Goal: Transaction & Acquisition: Purchase product/service

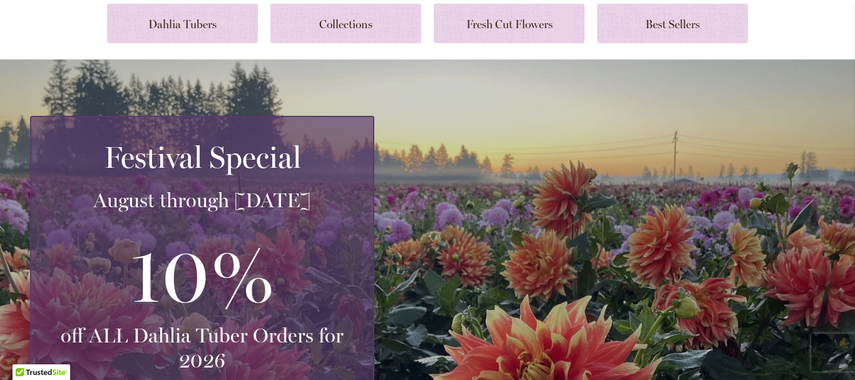
scroll to position [87, 0]
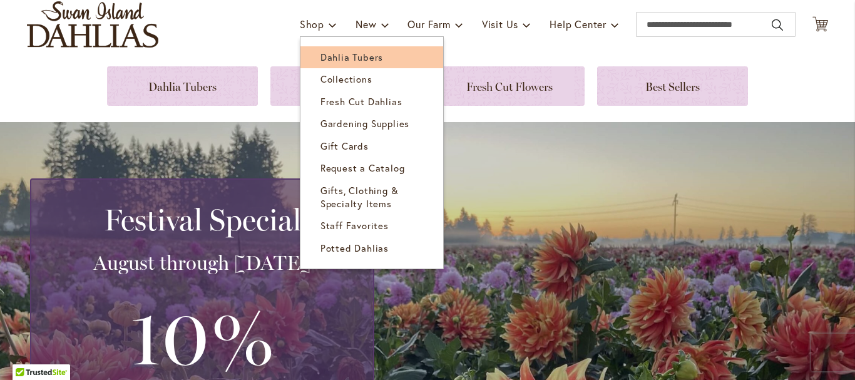
click at [320, 51] on span "Dahlia Tubers" at bounding box center [351, 57] width 63 height 13
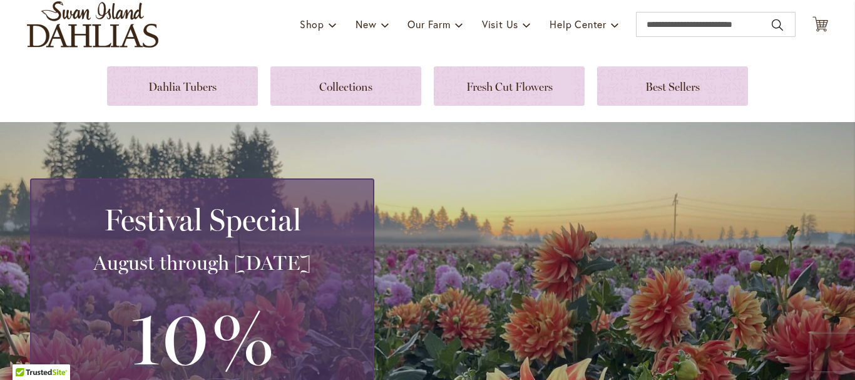
click at [319, 51] on div "Toggle Nav Shop Dahlia Tubers Collections Fresh Cut Dahlias Gardening Supplies …" at bounding box center [427, 24] width 826 height 84
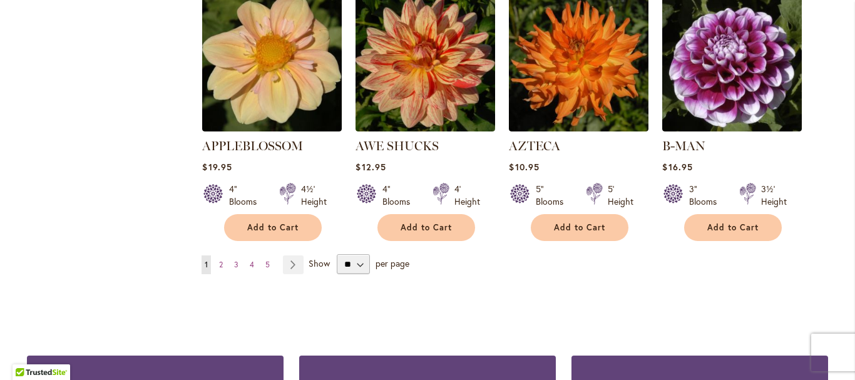
scroll to position [1189, 0]
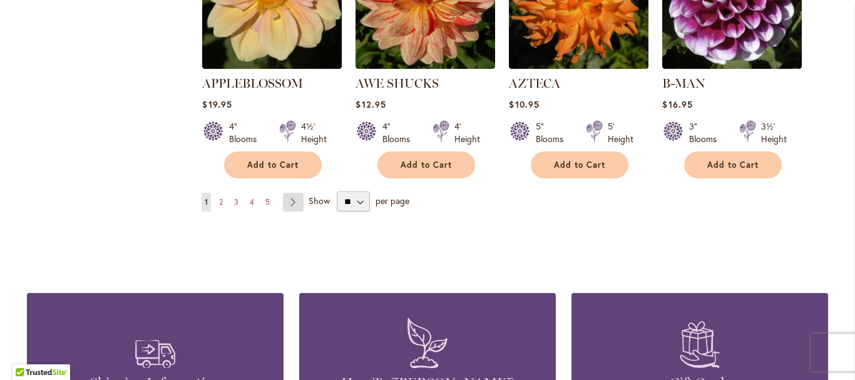
click at [288, 193] on link "Page Next" at bounding box center [293, 202] width 21 height 19
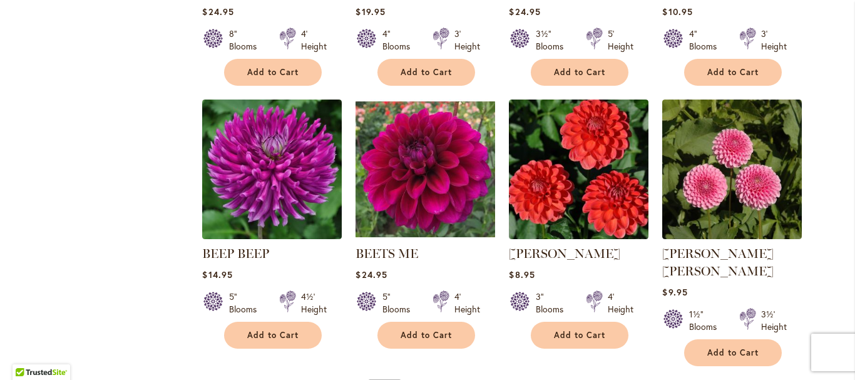
scroll to position [1064, 0]
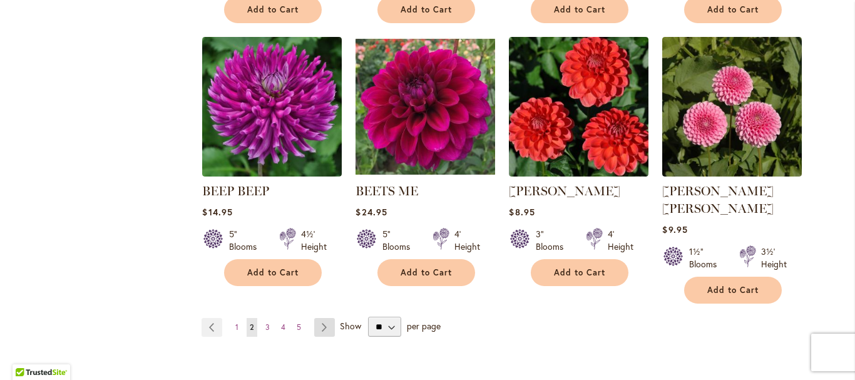
click at [321, 318] on link "Page Next" at bounding box center [324, 327] width 21 height 19
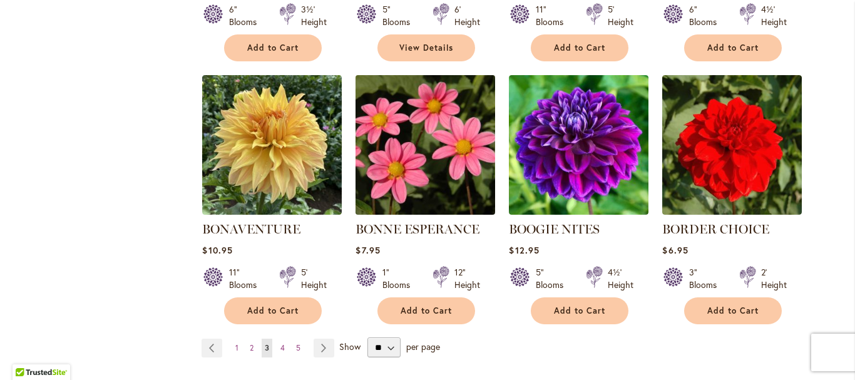
scroll to position [1088, 0]
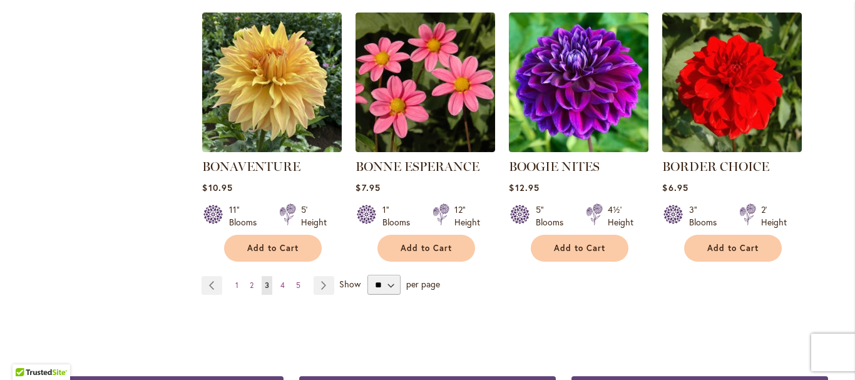
click at [339, 284] on span "Show" at bounding box center [349, 284] width 21 height 12
click at [367, 284] on select "** ** ** **" at bounding box center [383, 285] width 33 height 20
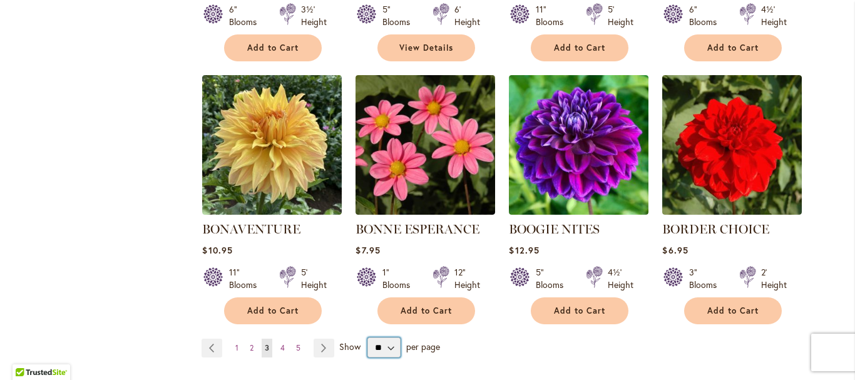
scroll to position [1151, 0]
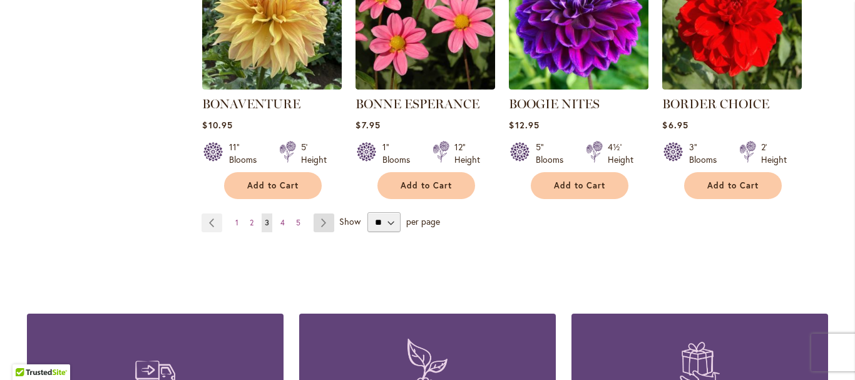
click at [318, 221] on link "Page Next" at bounding box center [324, 222] width 21 height 19
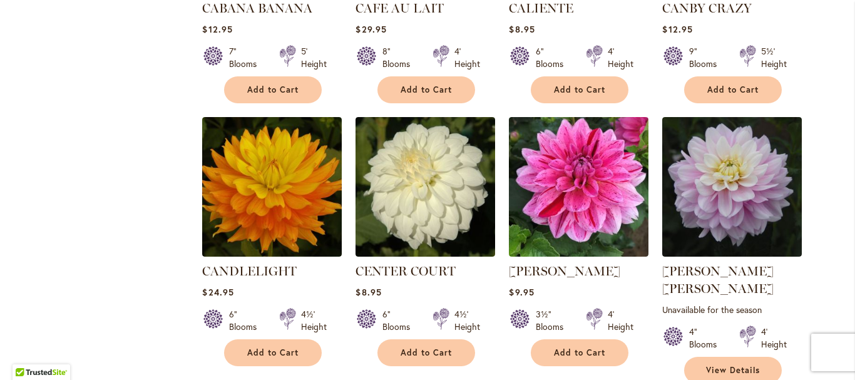
scroll to position [1127, 0]
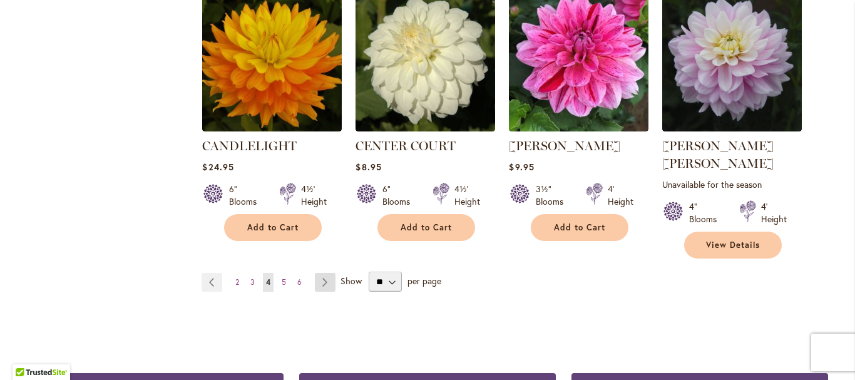
click at [319, 273] on link "Page Next" at bounding box center [325, 282] width 21 height 19
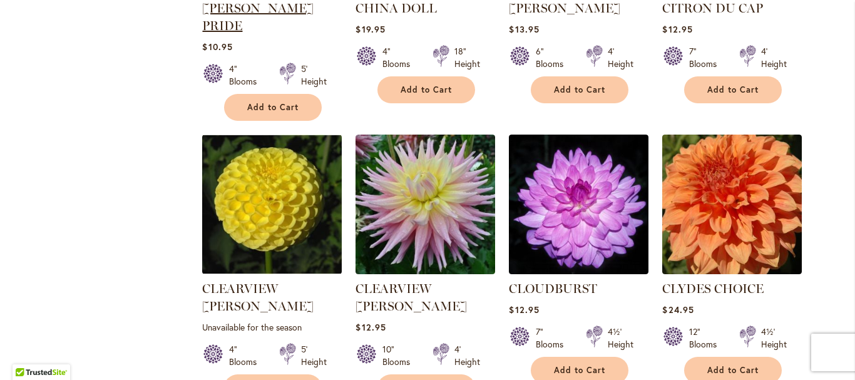
scroll to position [1127, 0]
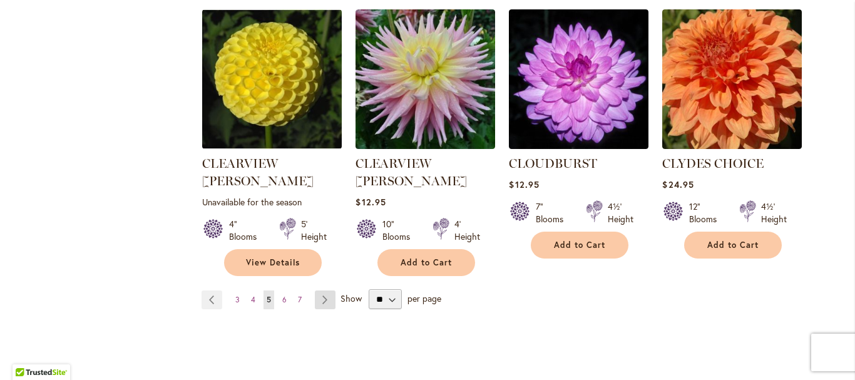
click at [317, 290] on link "Page Next" at bounding box center [325, 299] width 21 height 19
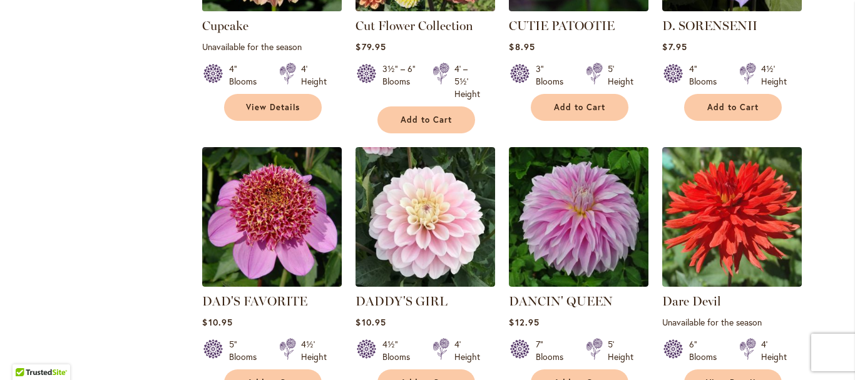
scroll to position [1127, 0]
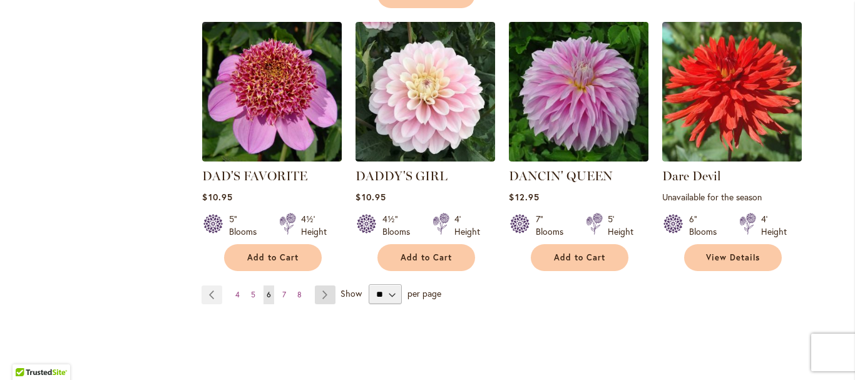
click at [315, 285] on link "Page Next" at bounding box center [325, 294] width 21 height 19
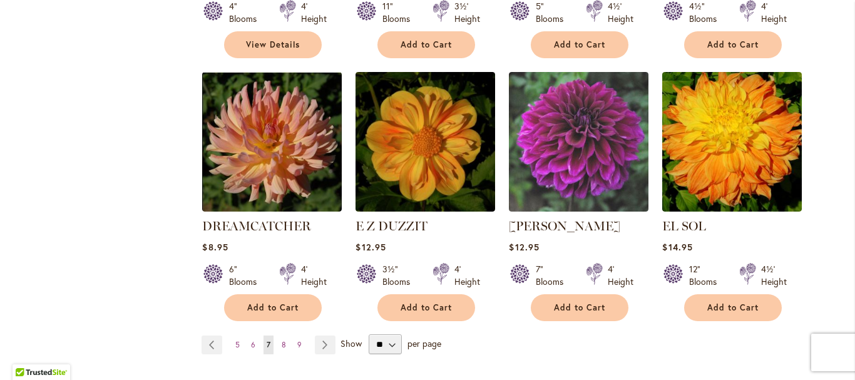
scroll to position [1127, 0]
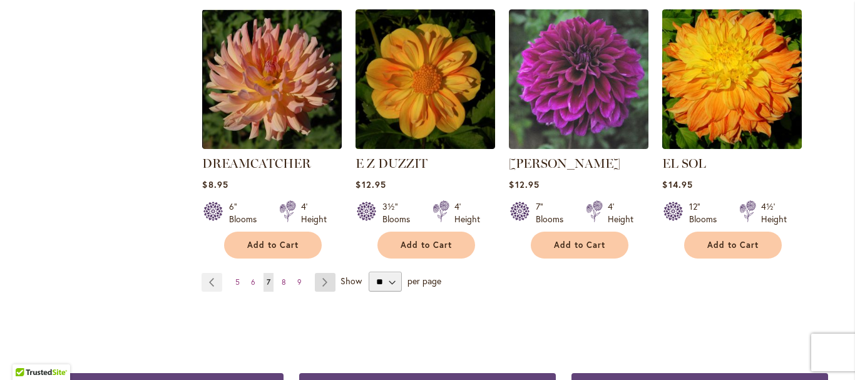
click at [318, 273] on link "Page Next" at bounding box center [325, 282] width 21 height 19
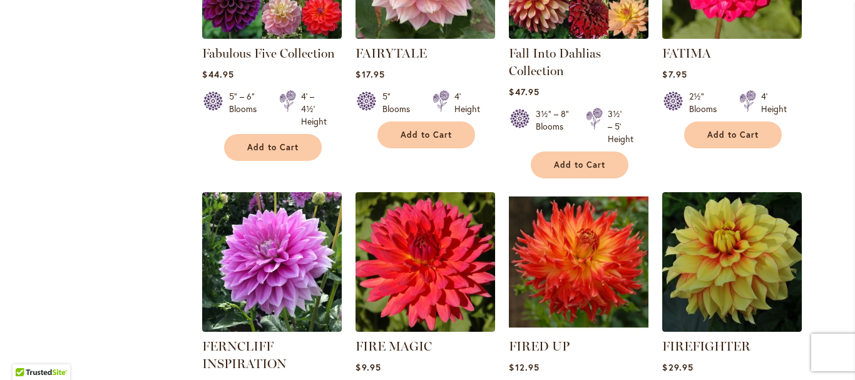
scroll to position [1127, 0]
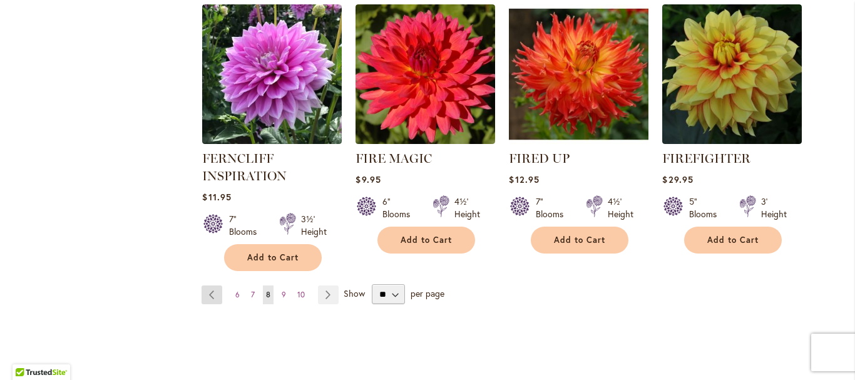
click at [208, 290] on link "Page Previous" at bounding box center [212, 294] width 21 height 19
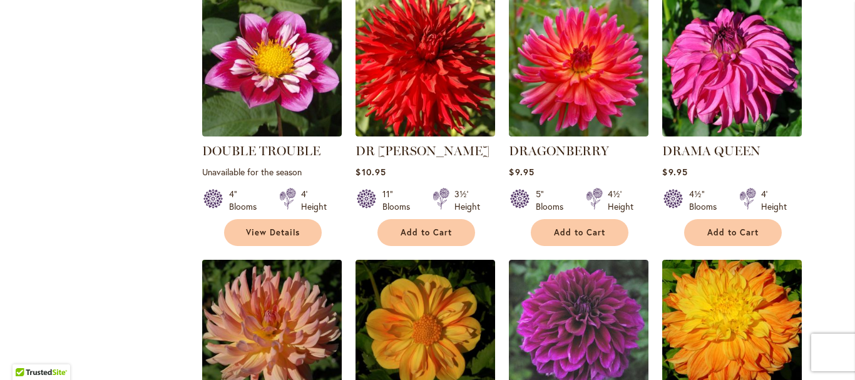
scroll to position [1064, 0]
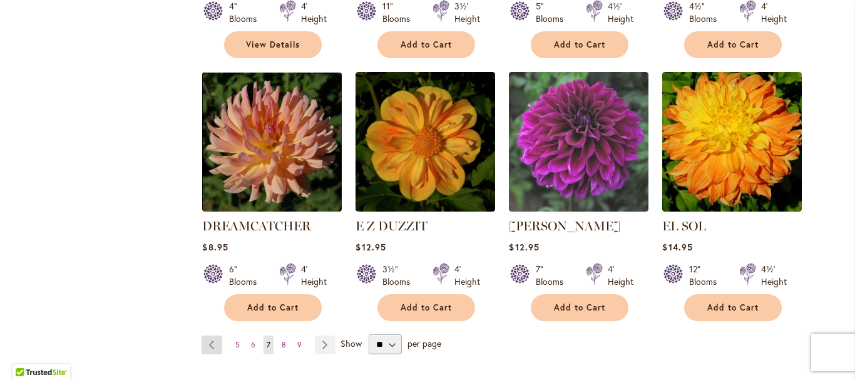
click at [208, 335] on link "Page Previous" at bounding box center [212, 344] width 21 height 19
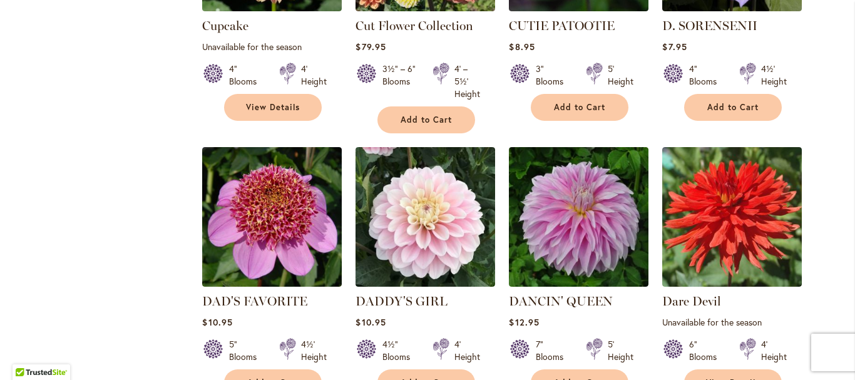
scroll to position [1127, 0]
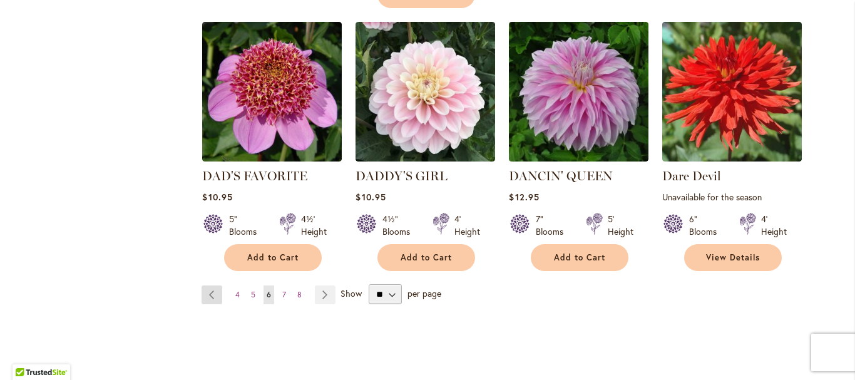
click at [206, 285] on link "Page Previous" at bounding box center [212, 294] width 21 height 19
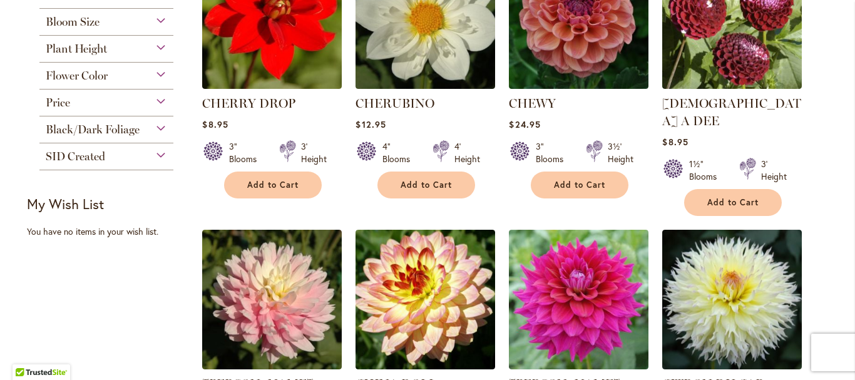
scroll to position [751, 0]
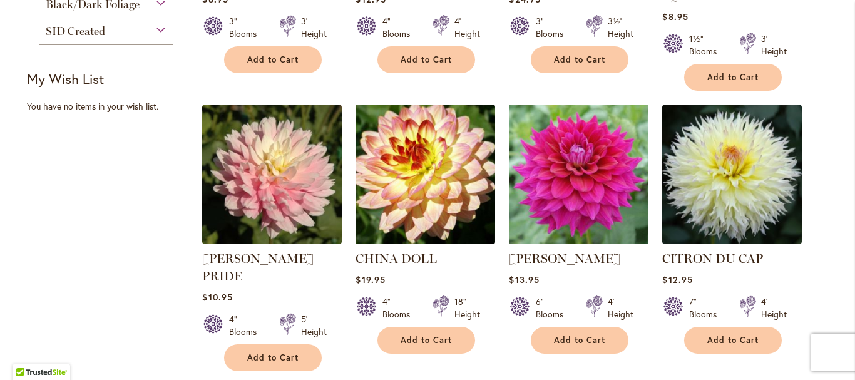
click at [424, 167] on img at bounding box center [425, 174] width 146 height 146
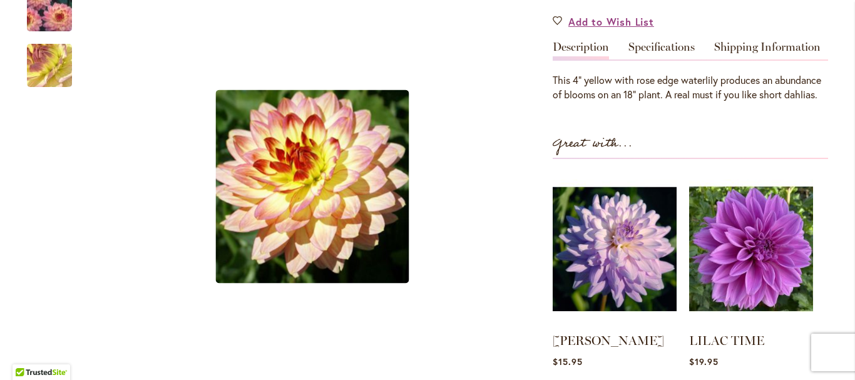
scroll to position [313, 0]
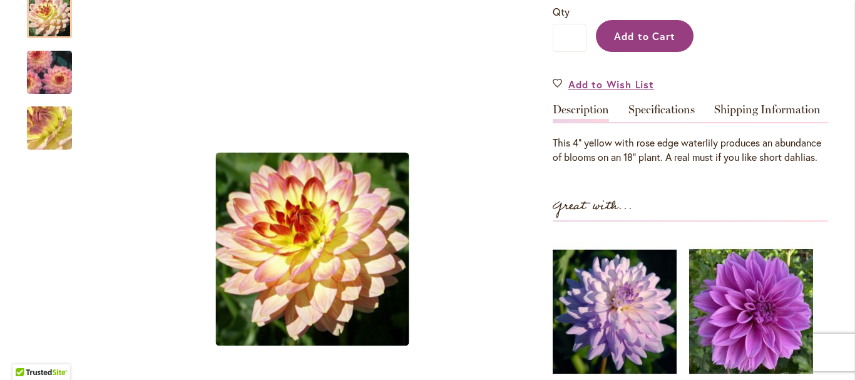
click at [630, 34] on span "Add to Cart" at bounding box center [645, 35] width 62 height 13
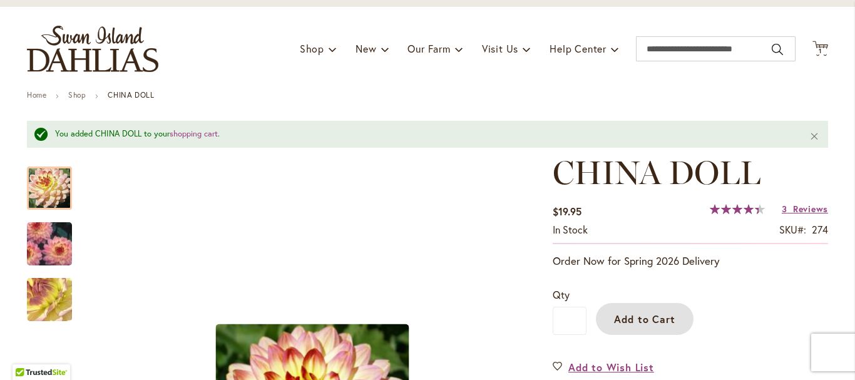
scroll to position [0, 0]
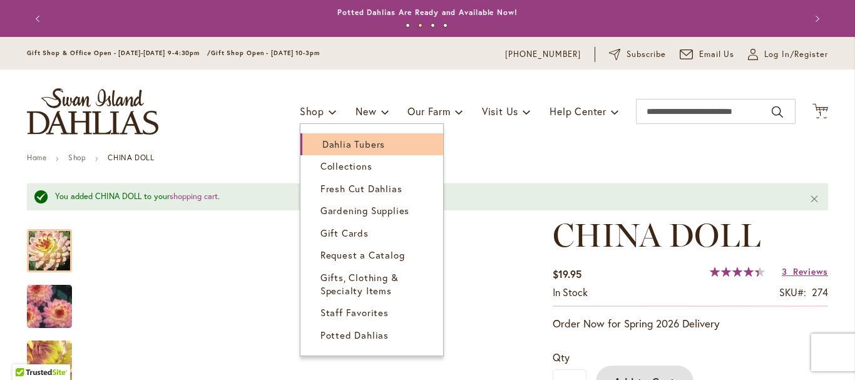
click at [333, 140] on span "Dahlia Tubers" at bounding box center [353, 144] width 63 height 13
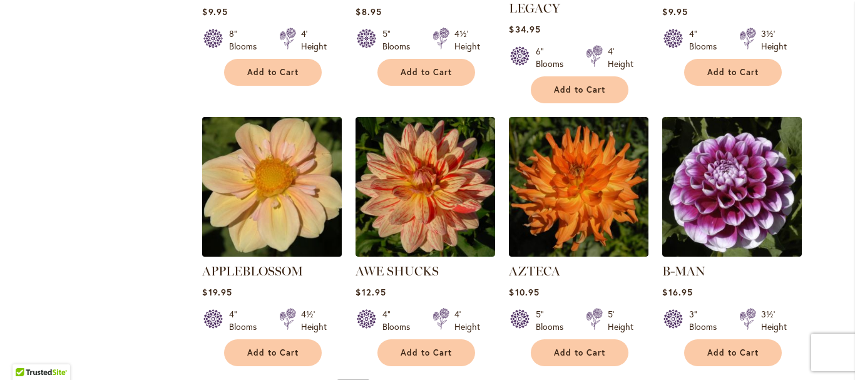
scroll to position [1252, 0]
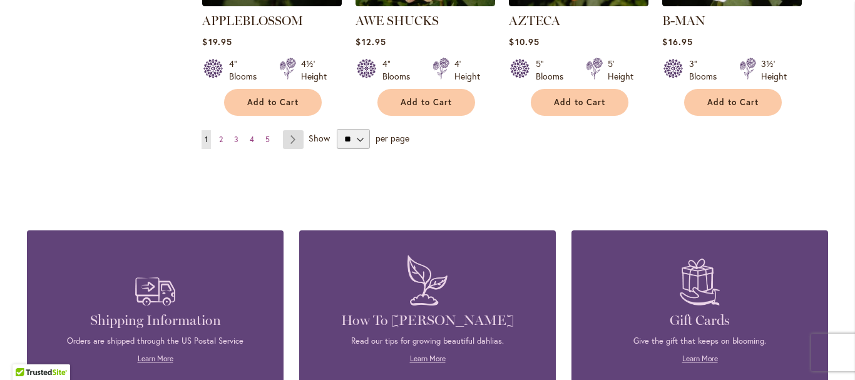
click at [287, 130] on link "Page Next" at bounding box center [293, 139] width 21 height 19
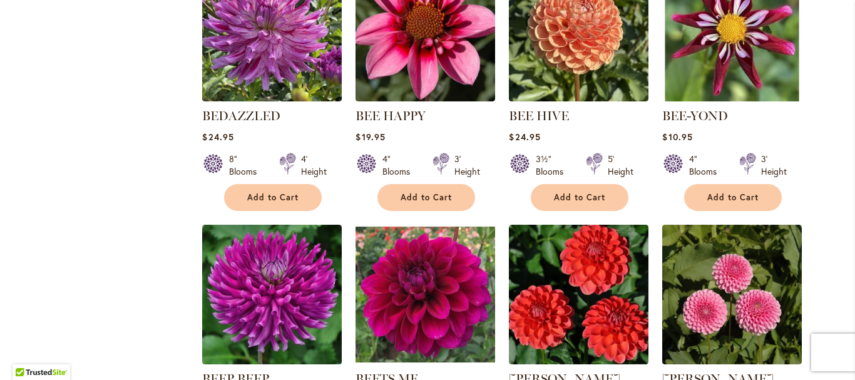
scroll to position [1064, 0]
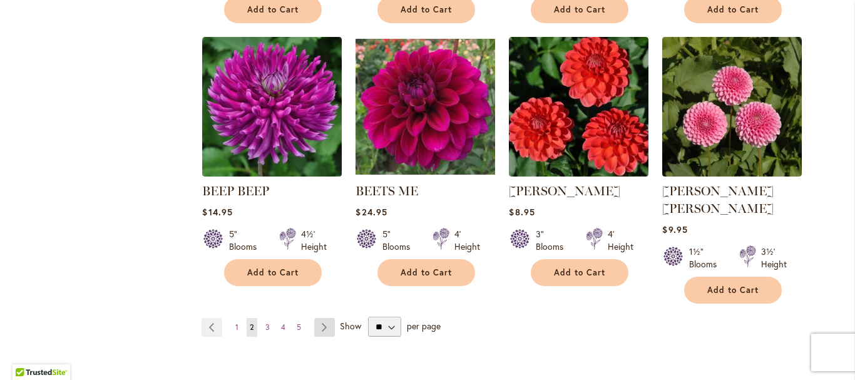
click at [318, 318] on link "Page Next" at bounding box center [324, 327] width 21 height 19
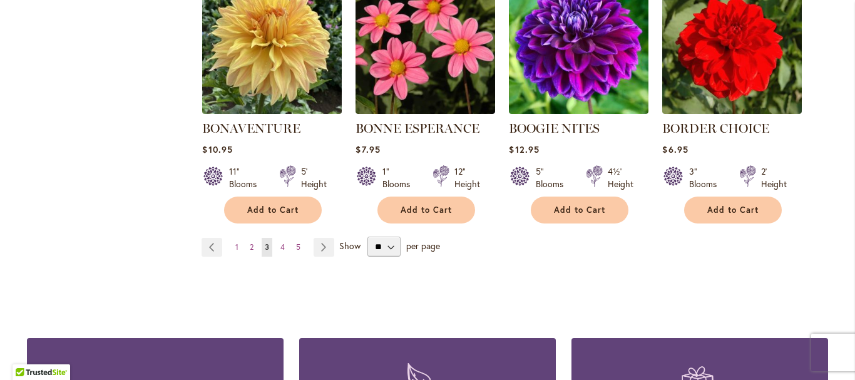
scroll to position [1314, 0]
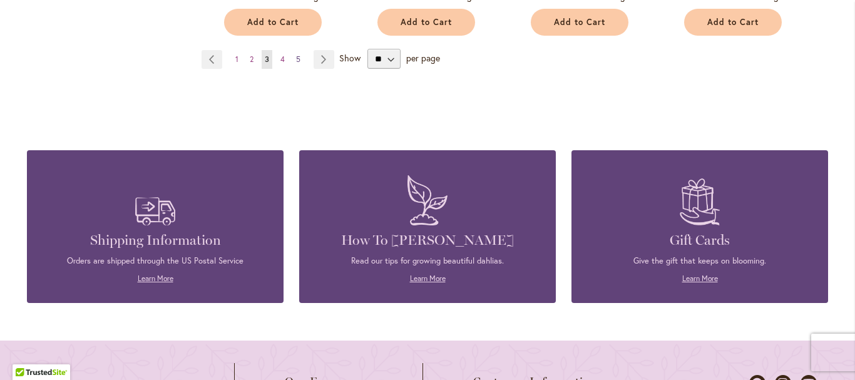
click at [296, 55] on span "5" at bounding box center [298, 58] width 4 height 9
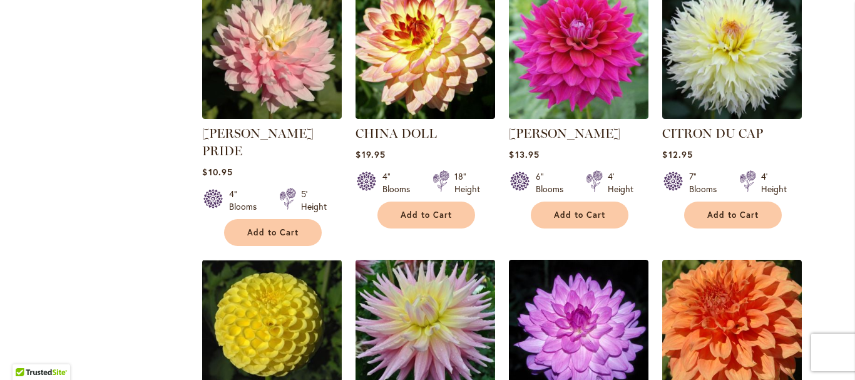
scroll to position [1127, 0]
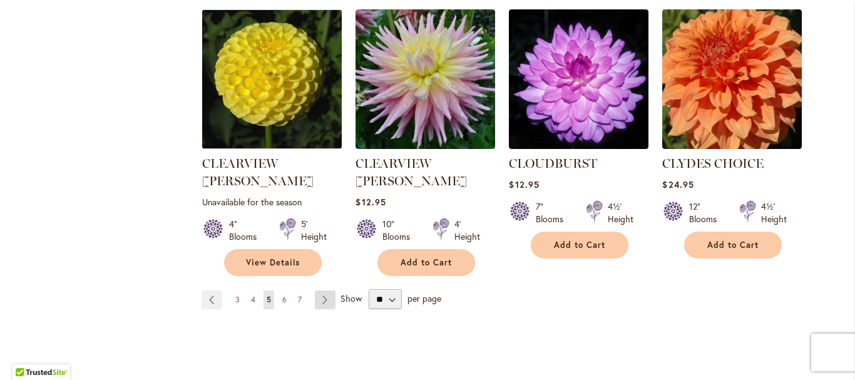
click at [318, 290] on link "Page Next" at bounding box center [325, 299] width 21 height 19
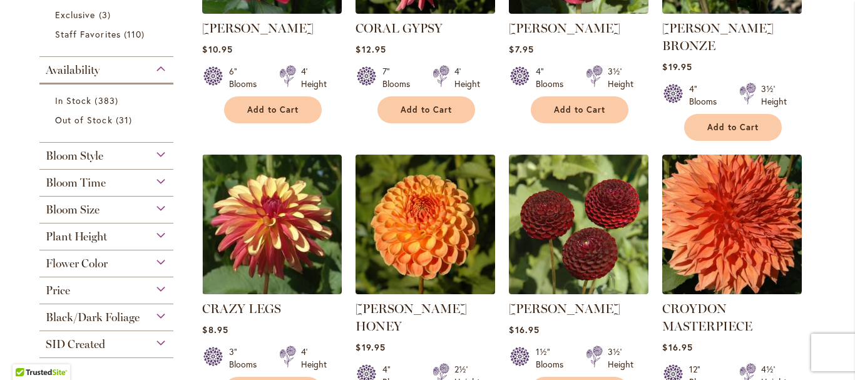
scroll to position [313, 0]
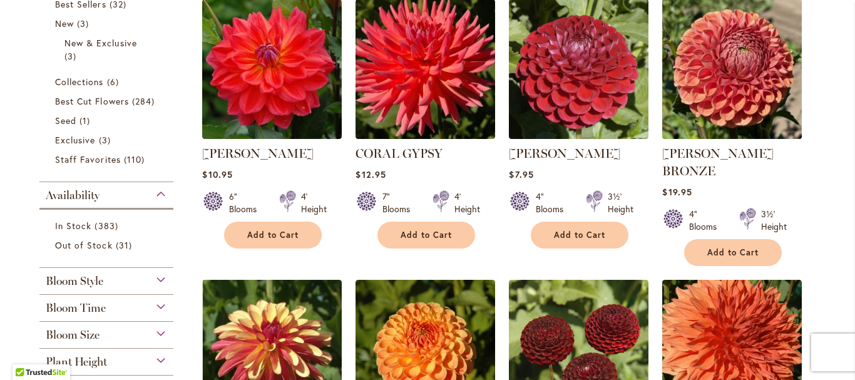
click at [715, 90] on img at bounding box center [732, 69] width 146 height 146
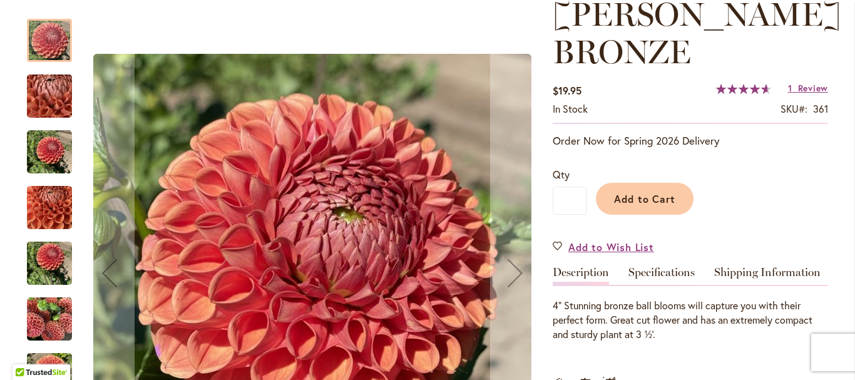
scroll to position [125, 0]
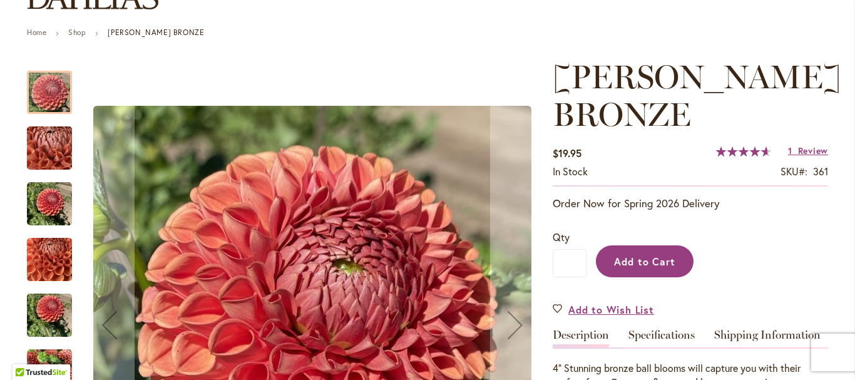
click at [642, 259] on span "Add to Cart" at bounding box center [645, 261] width 62 height 13
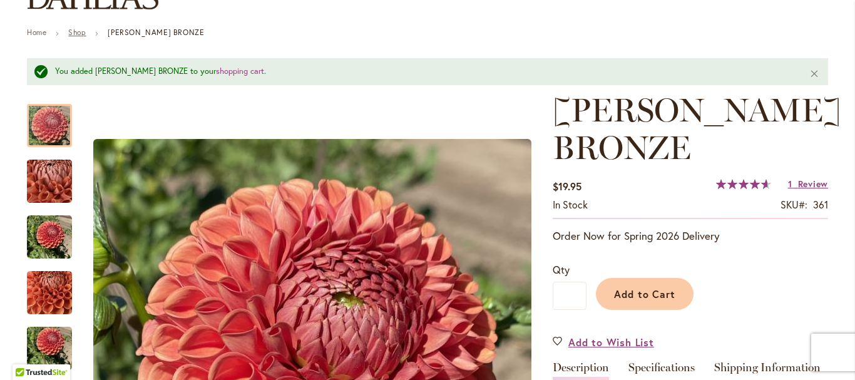
click at [71, 30] on link "Shop" at bounding box center [77, 32] width 18 height 9
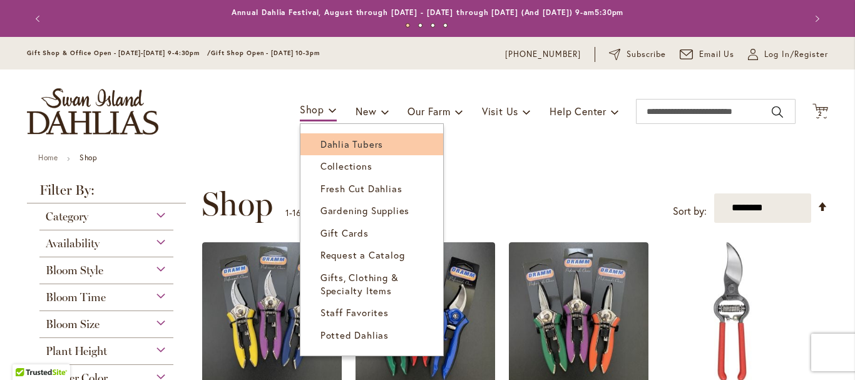
click at [344, 142] on span "Dahlia Tubers" at bounding box center [351, 144] width 63 height 13
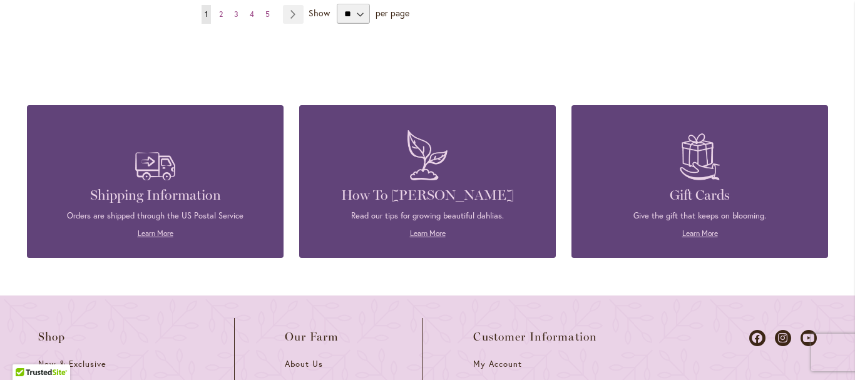
scroll to position [1252, 0]
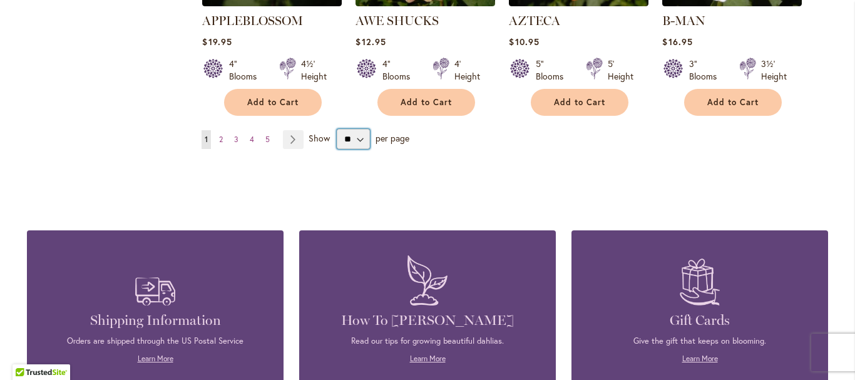
click at [357, 129] on select "** ** ** **" at bounding box center [353, 139] width 33 height 20
click at [292, 130] on link "Page Next" at bounding box center [293, 139] width 21 height 19
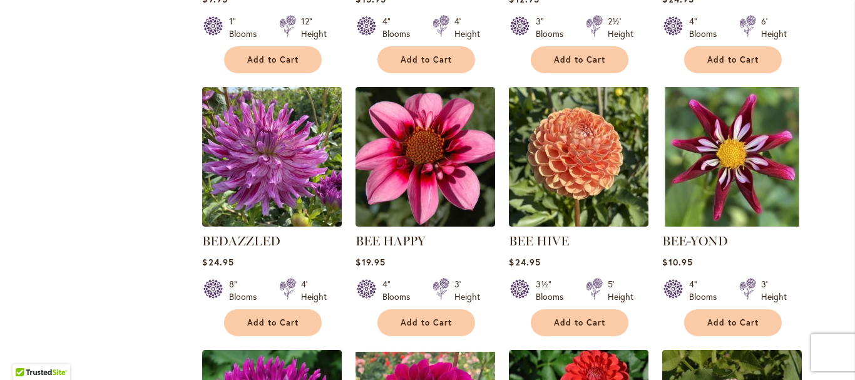
scroll to position [1064, 0]
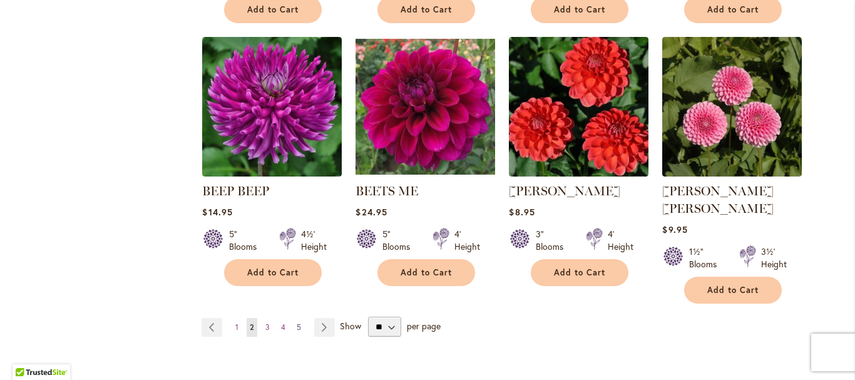
click at [296, 318] on link "Page 5" at bounding box center [299, 327] width 11 height 19
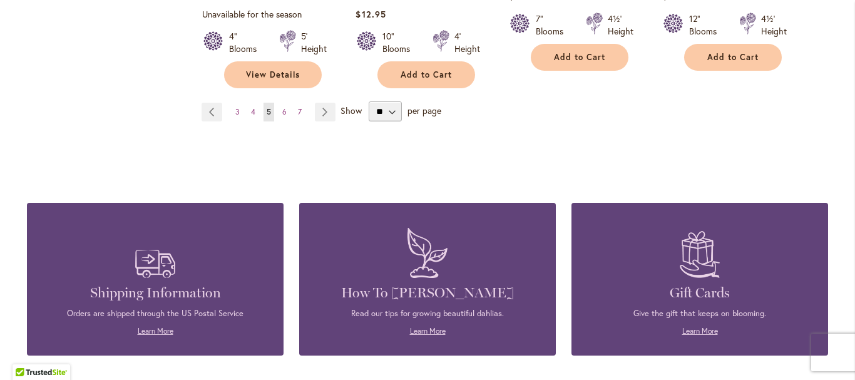
scroll to position [1252, 0]
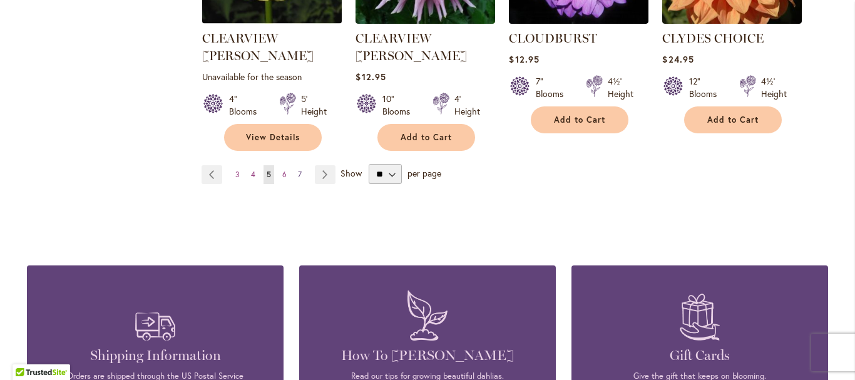
click at [298, 170] on span "7" at bounding box center [300, 174] width 4 height 9
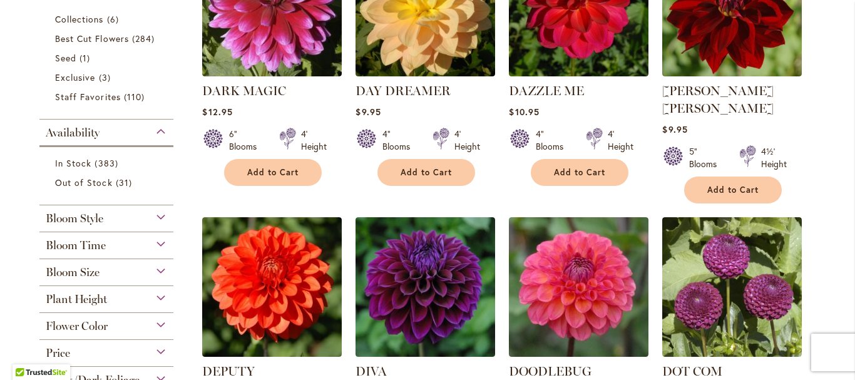
scroll to position [501, 0]
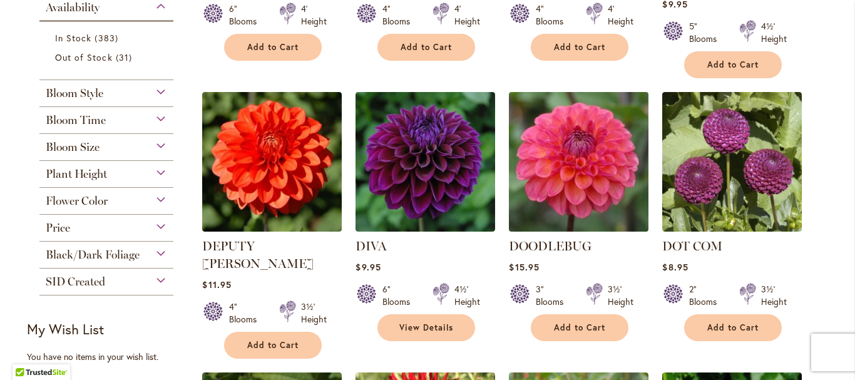
click at [571, 154] on img at bounding box center [579, 162] width 146 height 146
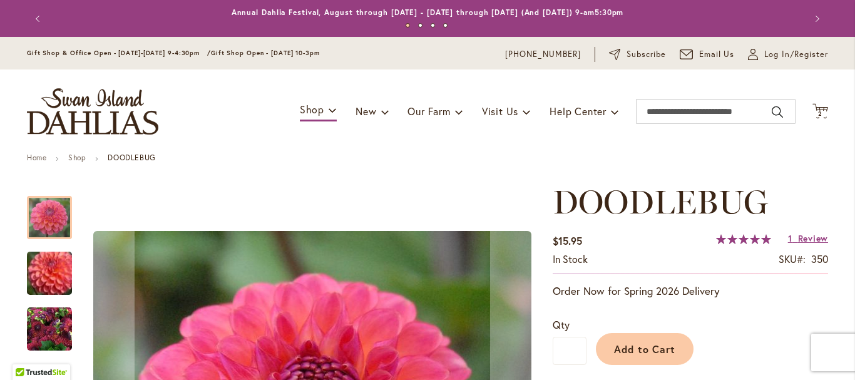
scroll to position [250, 0]
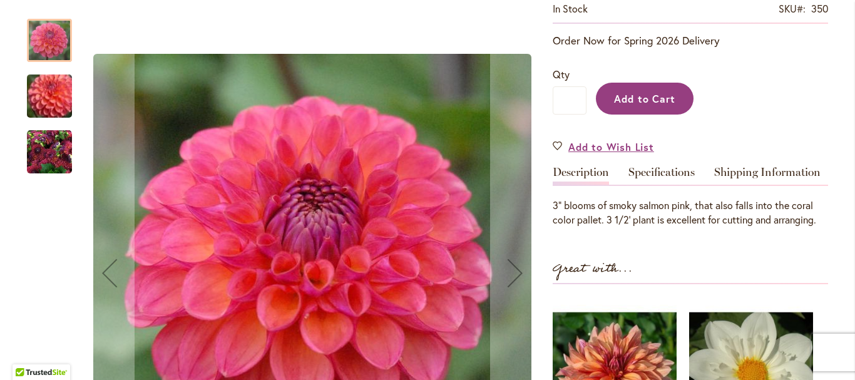
click at [635, 98] on span "Add to Cart" at bounding box center [645, 98] width 62 height 13
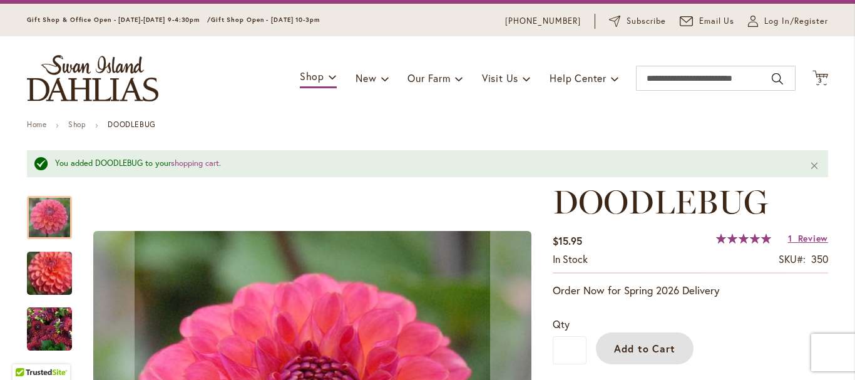
scroll to position [0, 0]
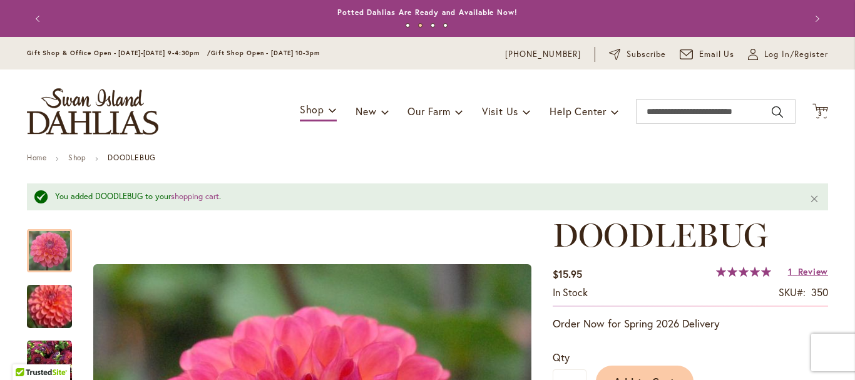
click at [33, 16] on button "Previous" at bounding box center [39, 18] width 25 height 25
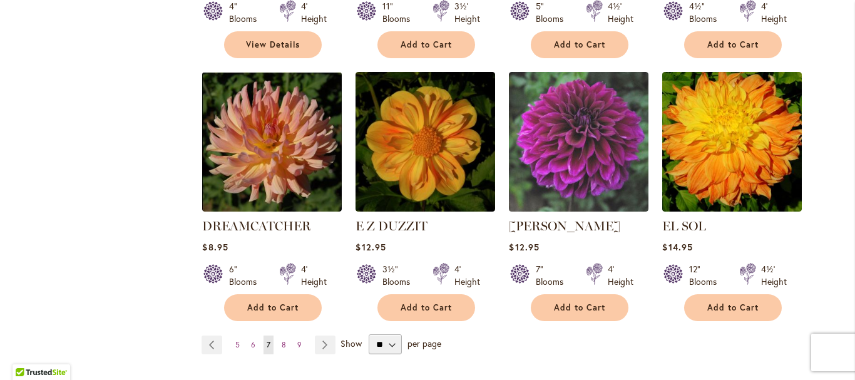
scroll to position [1127, 0]
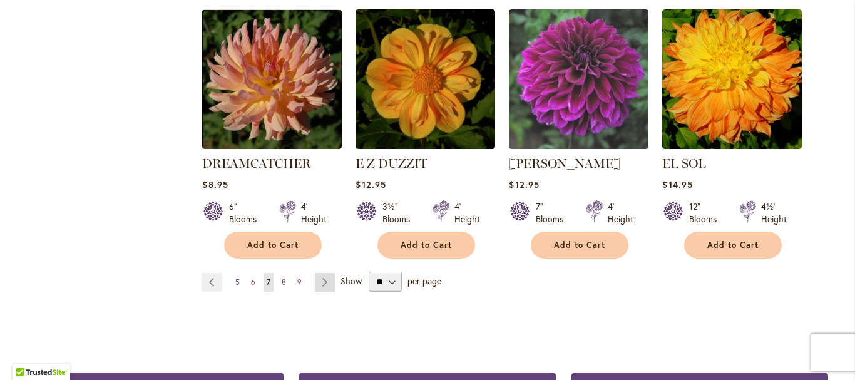
click at [320, 273] on link "Page Next" at bounding box center [325, 282] width 21 height 19
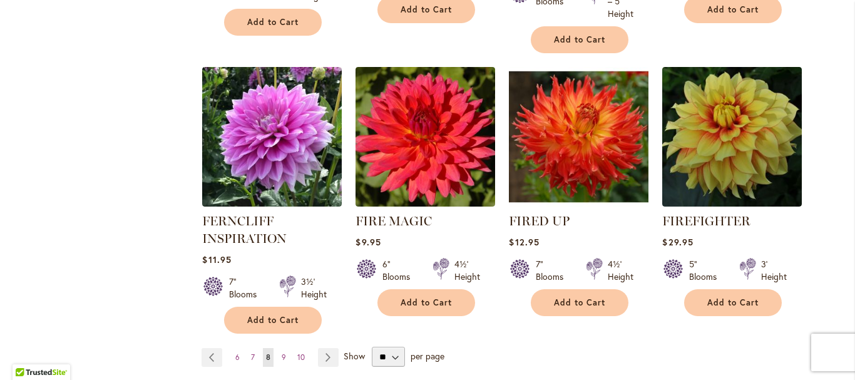
scroll to position [1127, 0]
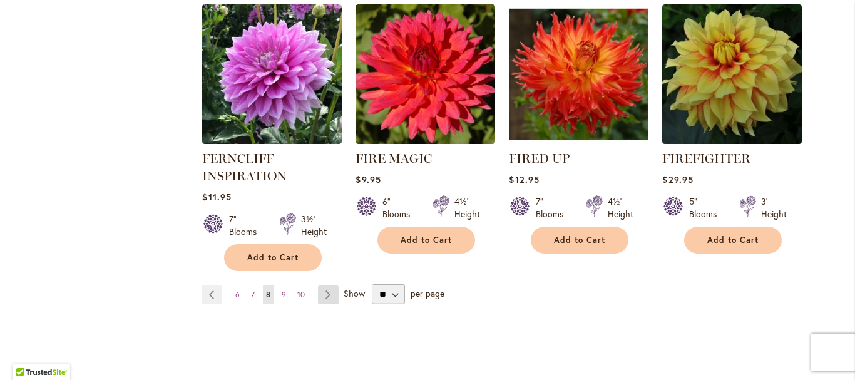
click at [321, 295] on link "Page Next" at bounding box center [328, 294] width 21 height 19
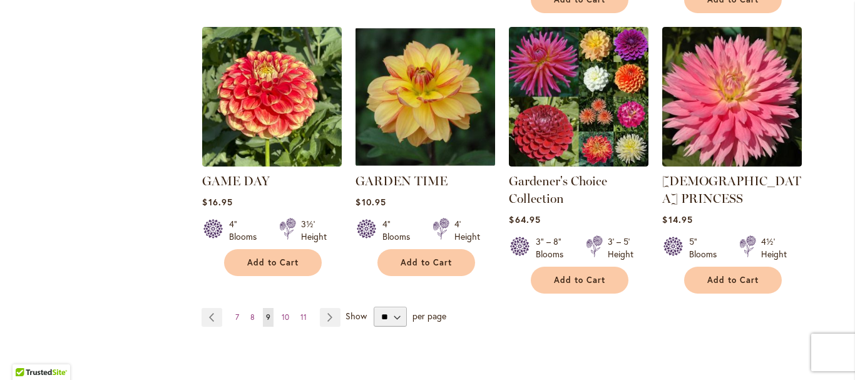
scroll to position [1189, 0]
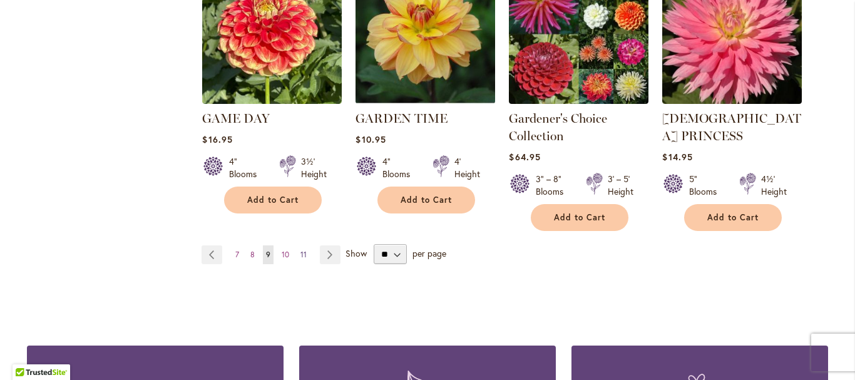
click at [297, 245] on link "Page 11" at bounding box center [303, 254] width 13 height 19
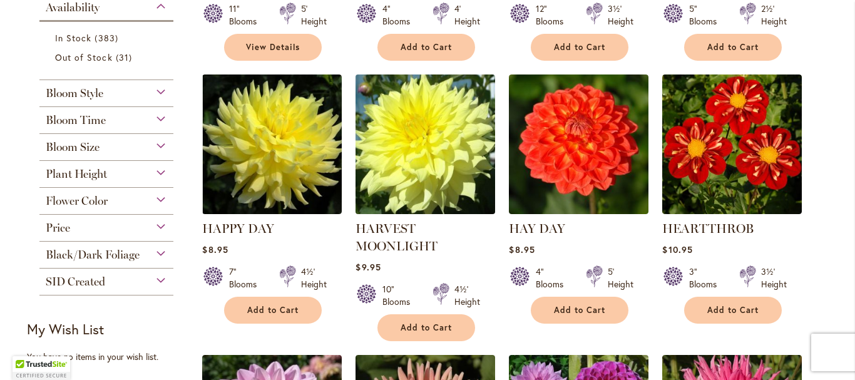
scroll to position [563, 0]
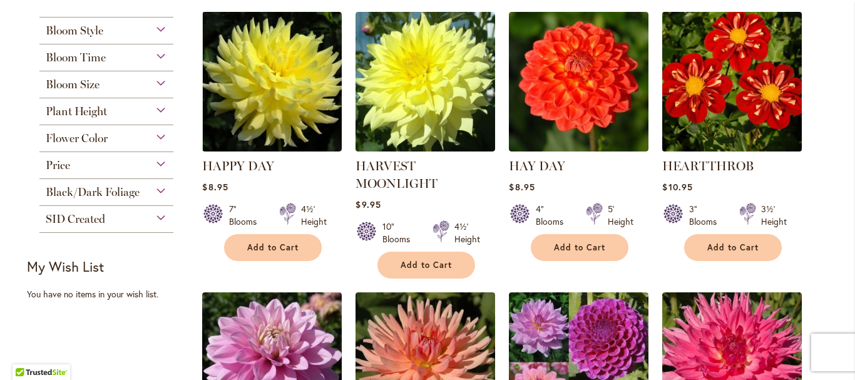
click at [730, 75] on img at bounding box center [732, 82] width 146 height 146
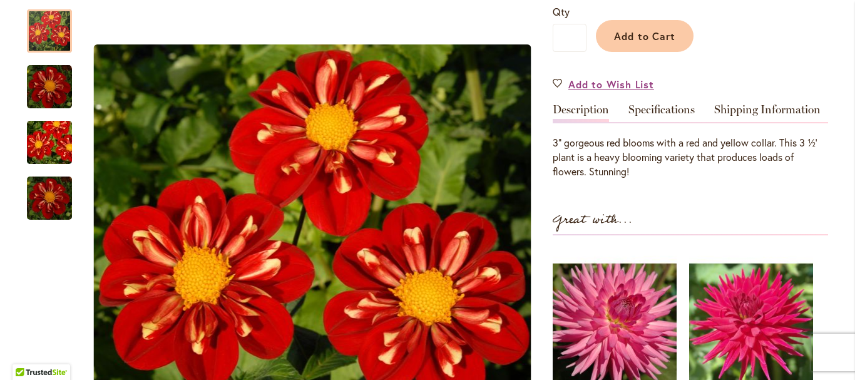
scroll to position [188, 0]
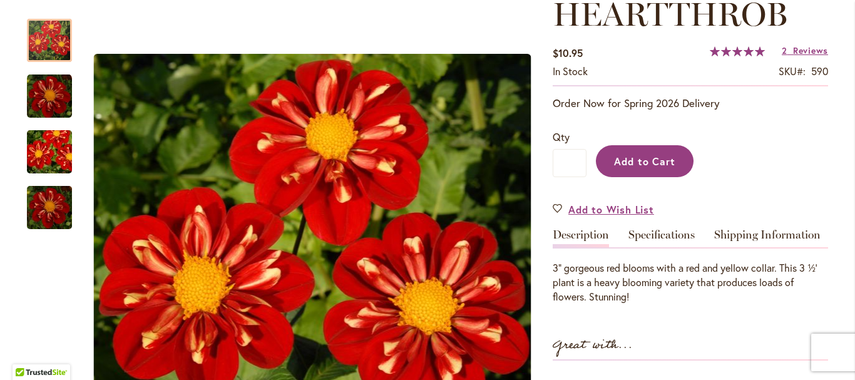
click at [637, 155] on span "Add to Cart" at bounding box center [645, 161] width 62 height 13
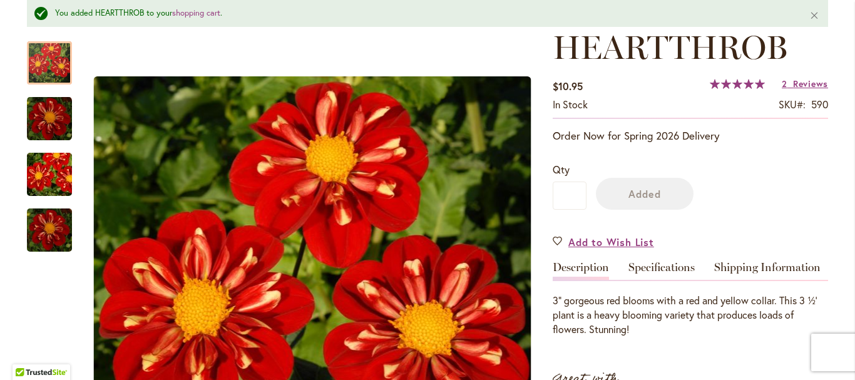
scroll to position [221, 0]
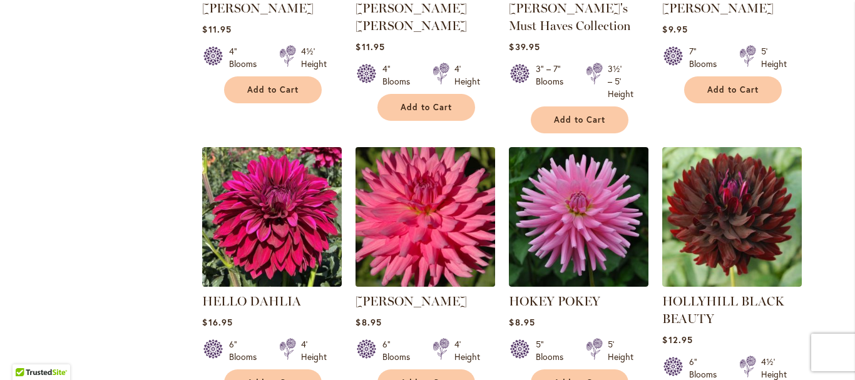
scroll to position [1189, 0]
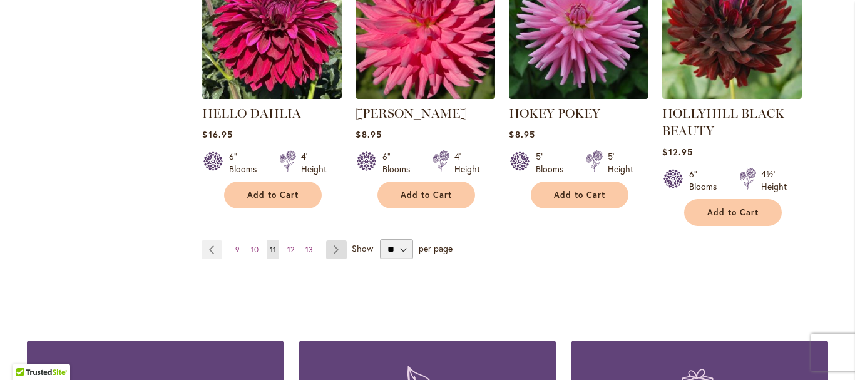
click at [334, 249] on link "Page Next" at bounding box center [336, 249] width 21 height 19
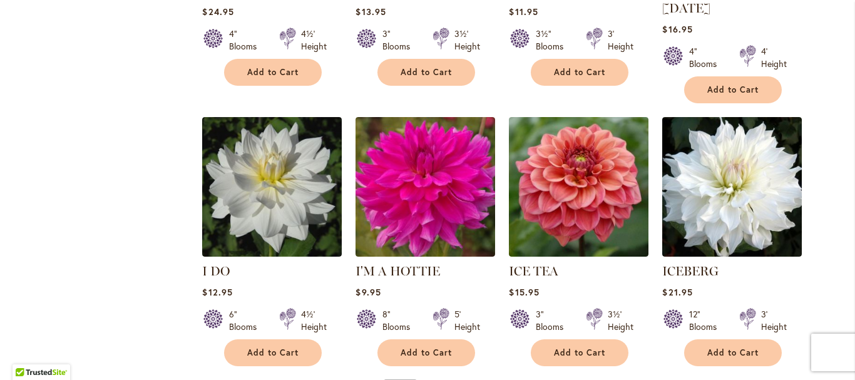
scroll to position [1127, 0]
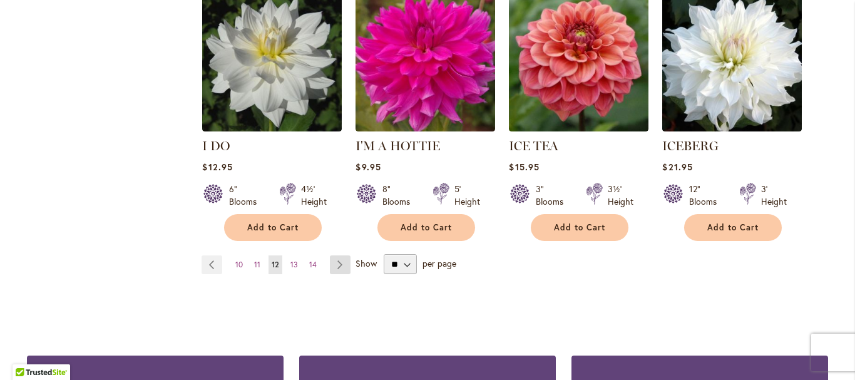
click at [333, 255] on link "Page Next" at bounding box center [340, 264] width 21 height 19
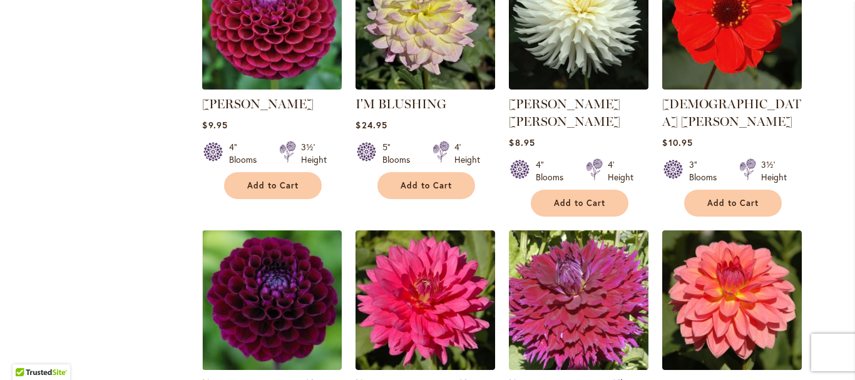
scroll to position [838, 0]
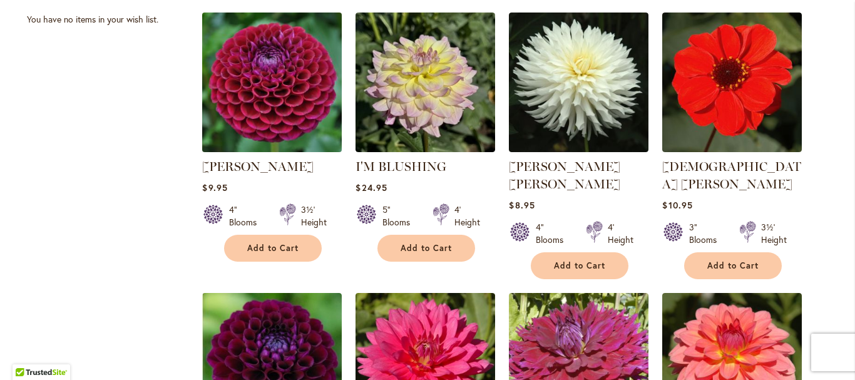
click at [272, 98] on img at bounding box center [272, 82] width 146 height 146
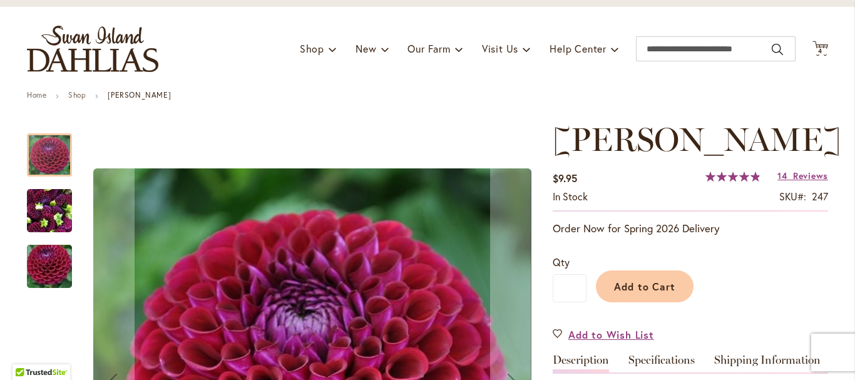
scroll to position [125, 0]
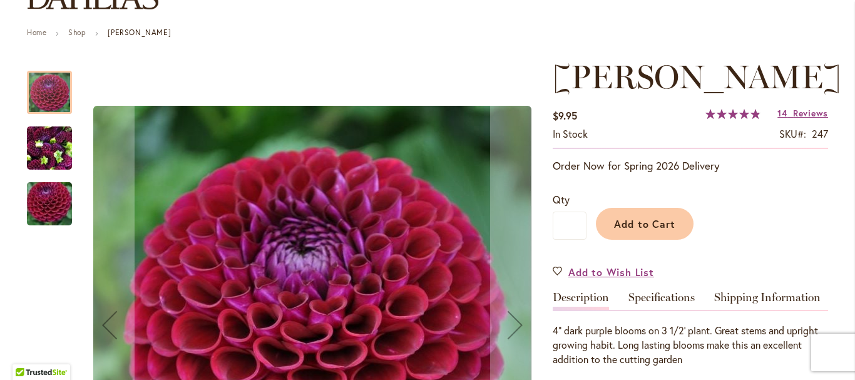
click at [59, 137] on img "IVANETTI" at bounding box center [49, 148] width 45 height 60
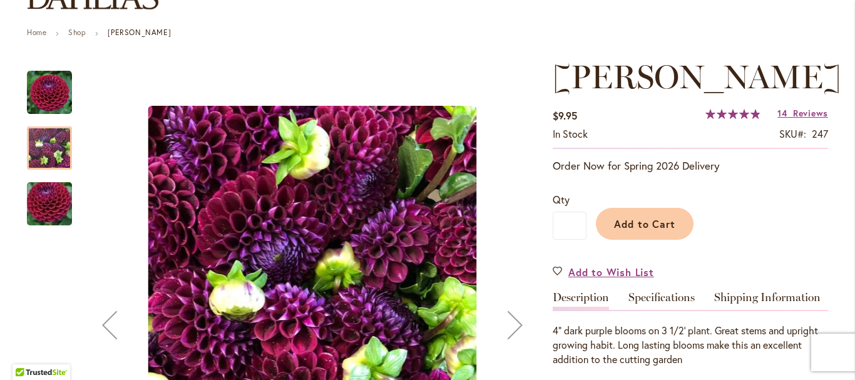
click at [49, 200] on img "IVANETTI" at bounding box center [49, 204] width 90 height 60
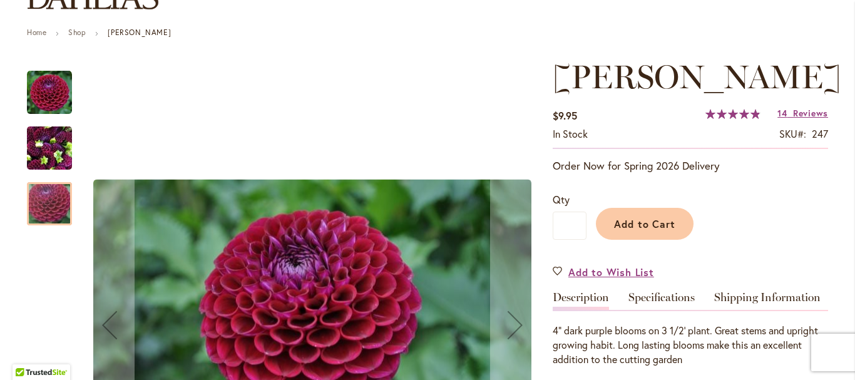
click at [53, 88] on img "Ivanetti" at bounding box center [49, 92] width 45 height 45
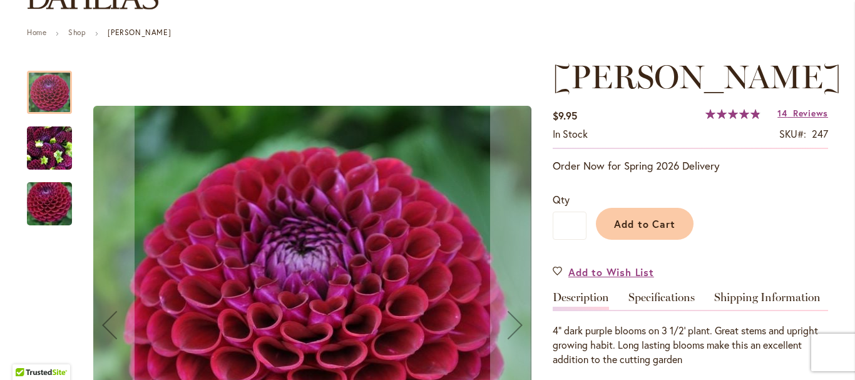
scroll to position [250, 0]
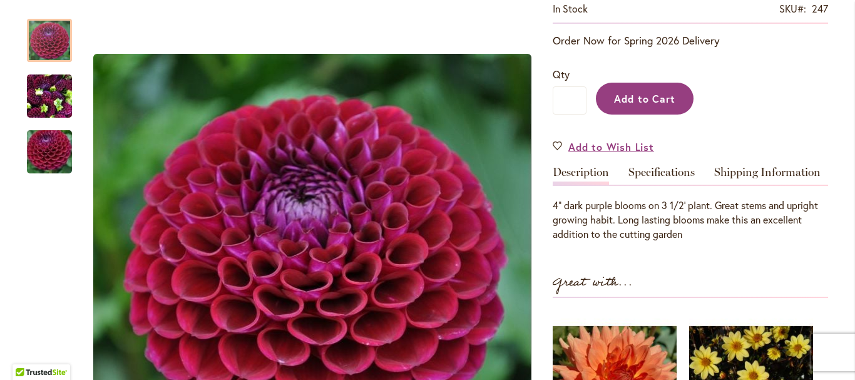
click at [641, 93] on span "Add to Cart" at bounding box center [645, 98] width 62 height 13
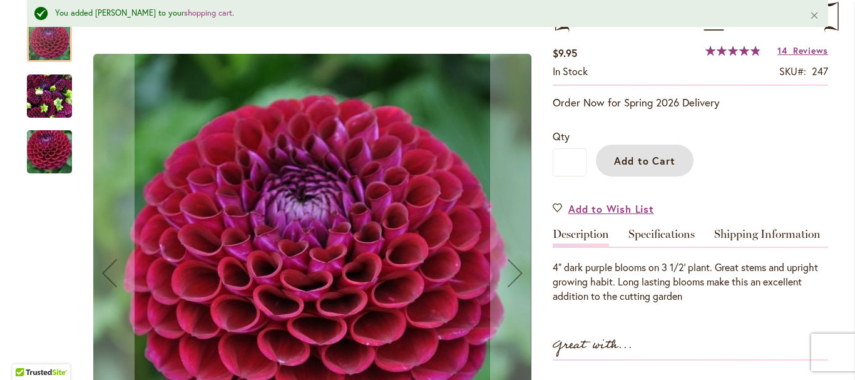
scroll to position [158, 0]
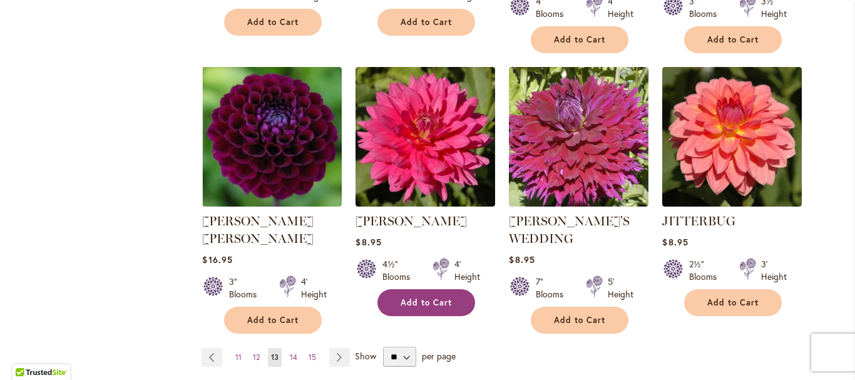
scroll to position [1127, 0]
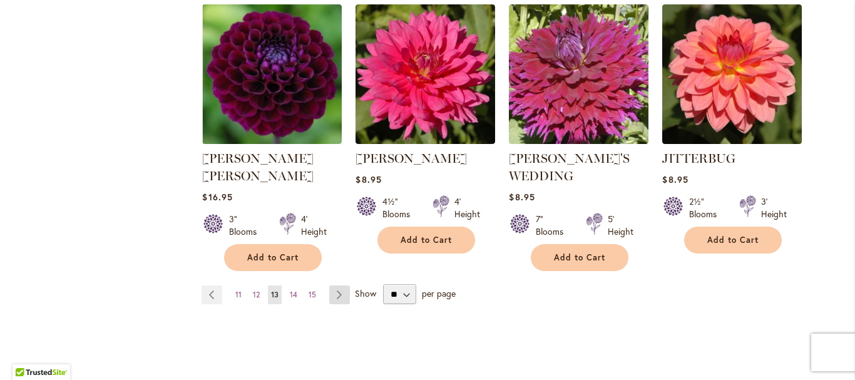
click at [336, 285] on link "Page Next" at bounding box center [339, 294] width 21 height 19
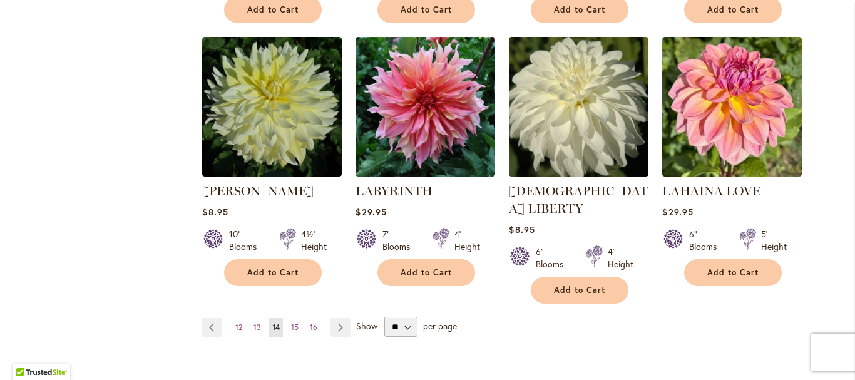
scroll to position [1127, 0]
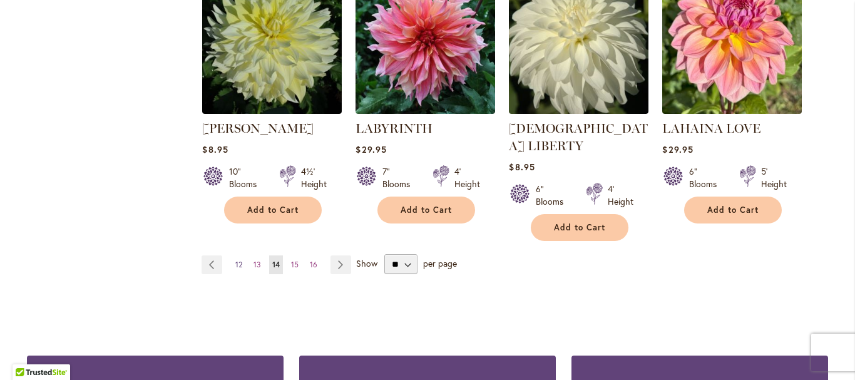
click at [235, 260] on span "12" at bounding box center [238, 264] width 7 height 9
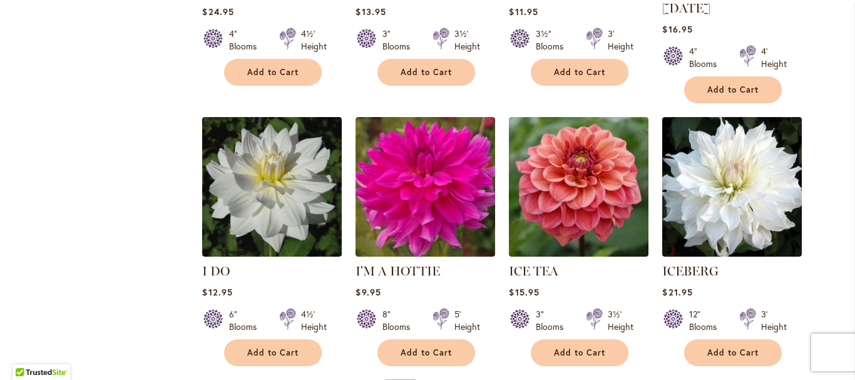
scroll to position [1064, 0]
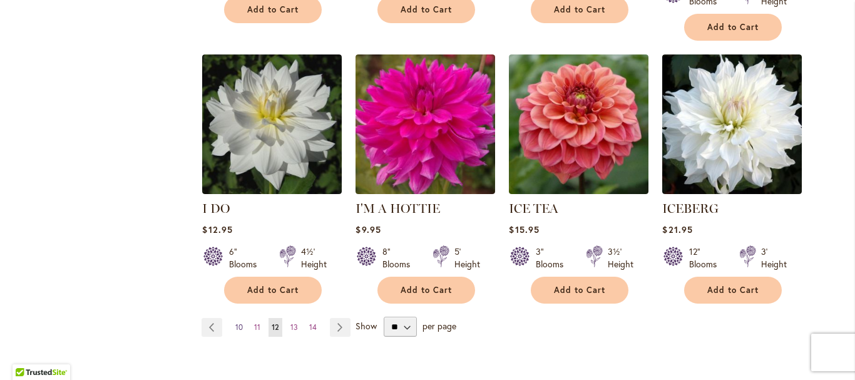
click at [235, 322] on span "10" at bounding box center [239, 326] width 8 height 9
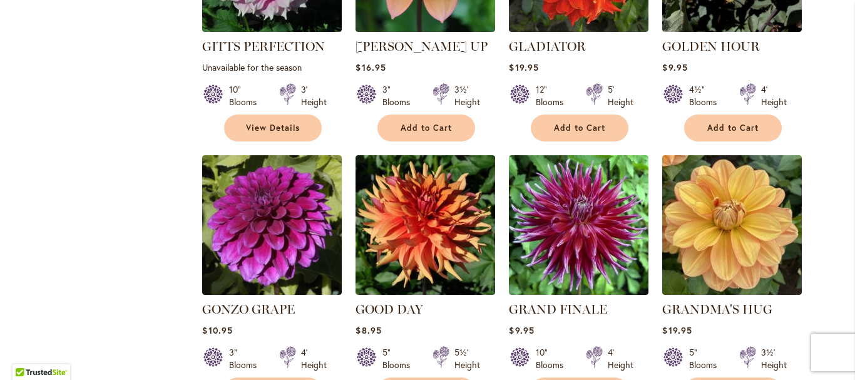
scroll to position [1088, 0]
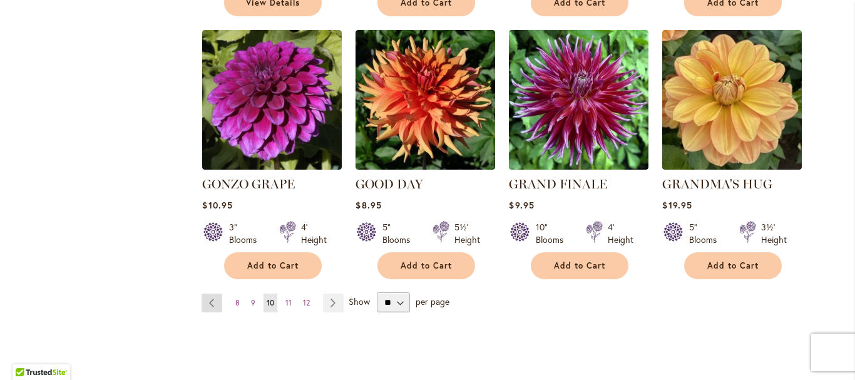
click at [209, 294] on link "Page Previous" at bounding box center [212, 303] width 21 height 19
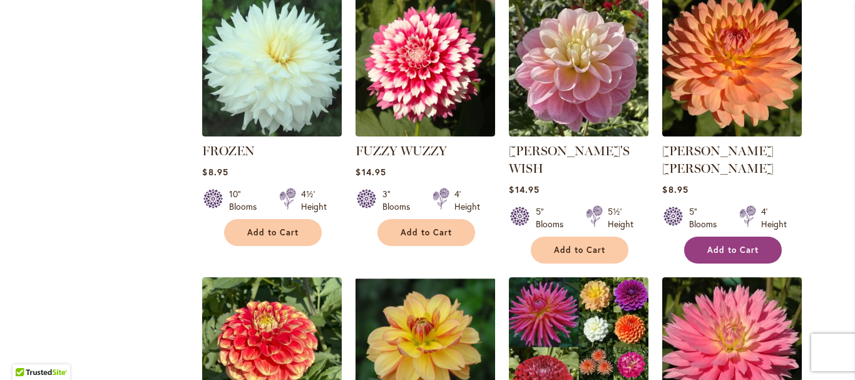
scroll to position [751, 0]
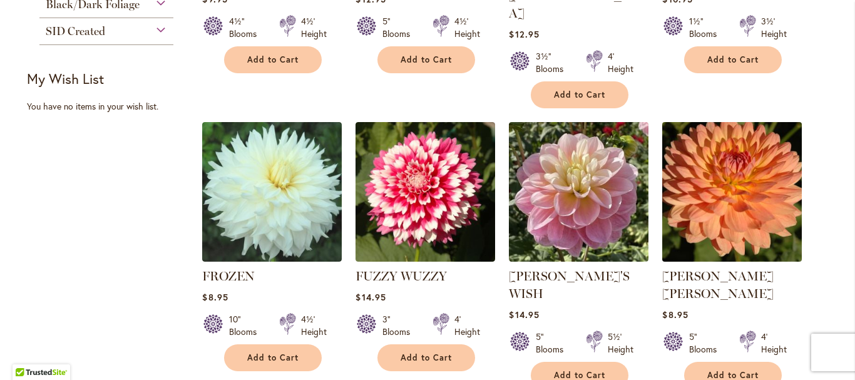
click at [742, 200] on img at bounding box center [732, 192] width 146 height 146
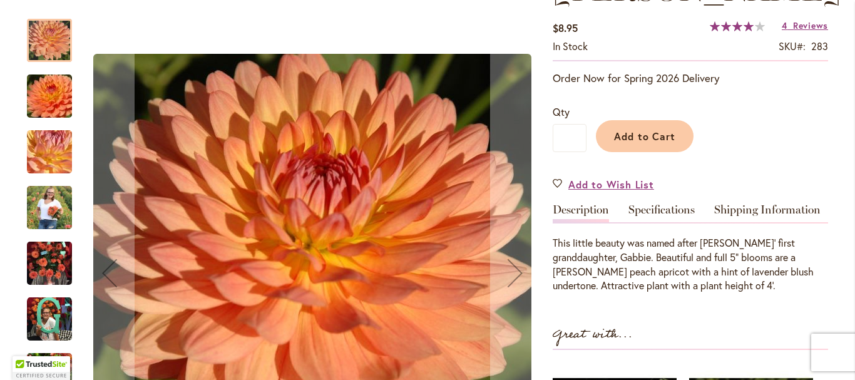
scroll to position [313, 0]
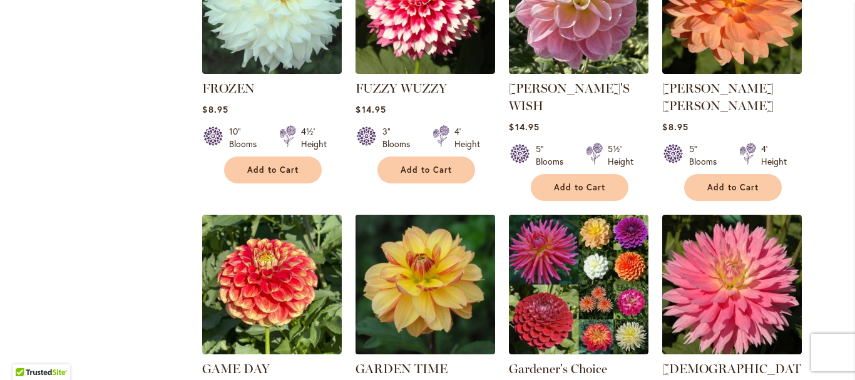
scroll to position [1127, 0]
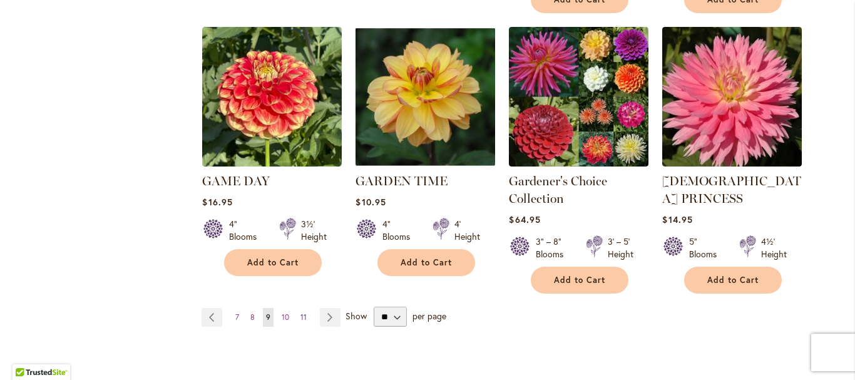
click at [300, 312] on span "11" at bounding box center [303, 316] width 6 height 9
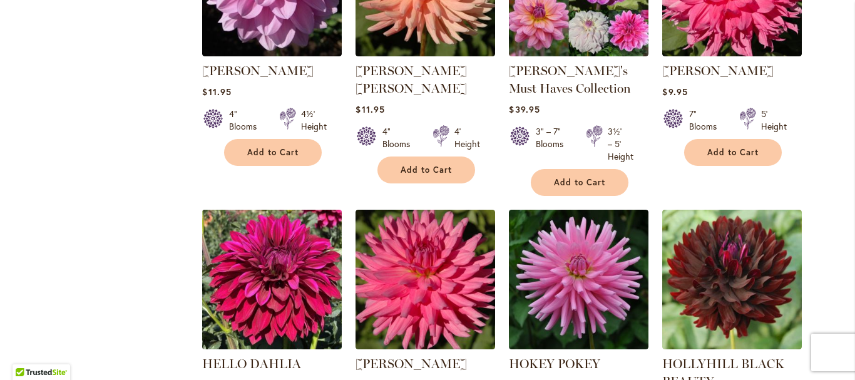
scroll to position [1252, 0]
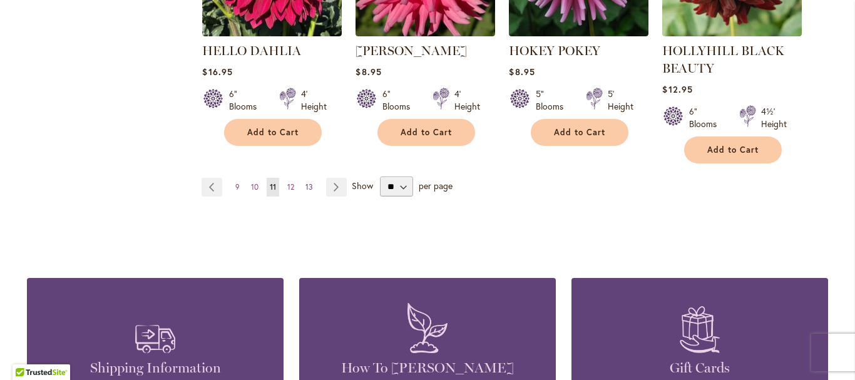
click at [305, 185] on span "13" at bounding box center [309, 186] width 8 height 9
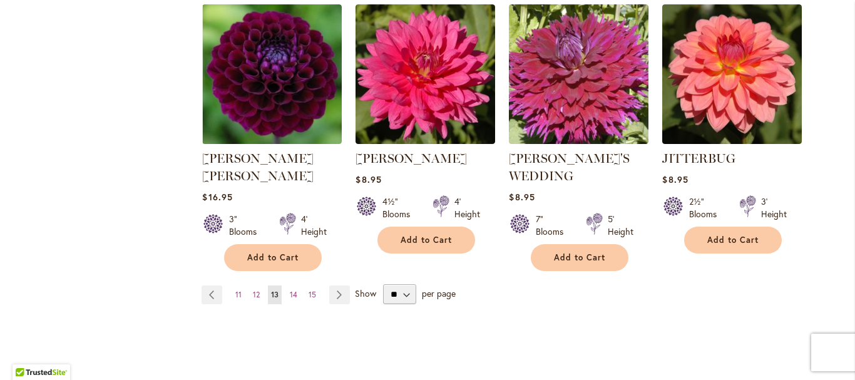
scroll to position [1189, 0]
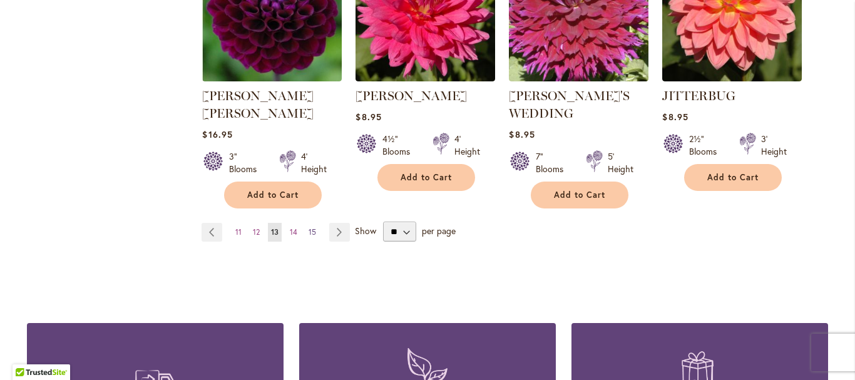
click at [309, 227] on span "15" at bounding box center [313, 231] width 8 height 9
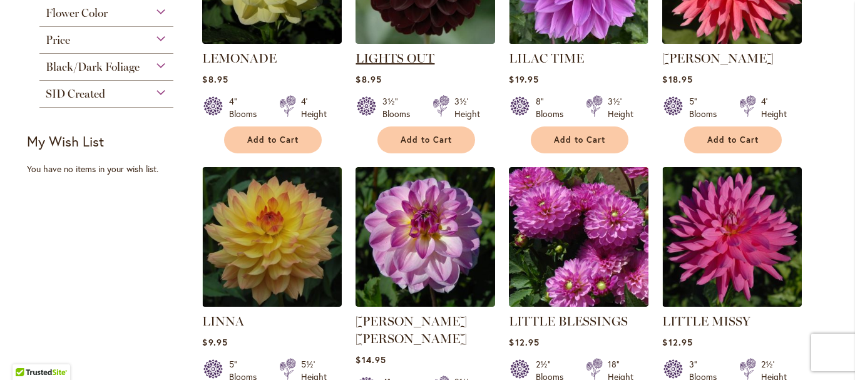
scroll to position [563, 0]
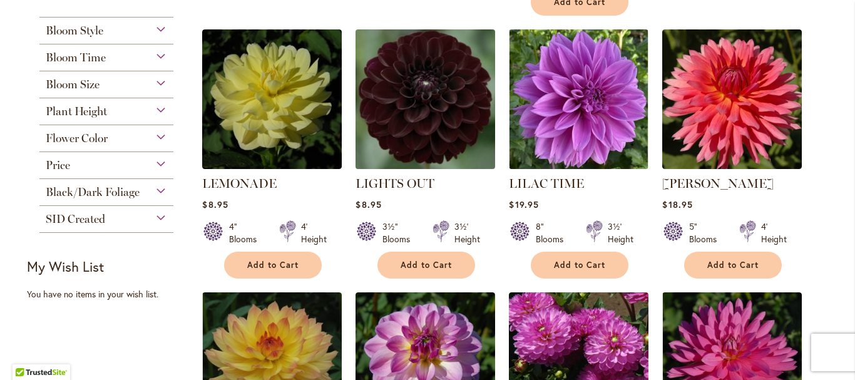
click at [419, 94] on img at bounding box center [425, 99] width 146 height 146
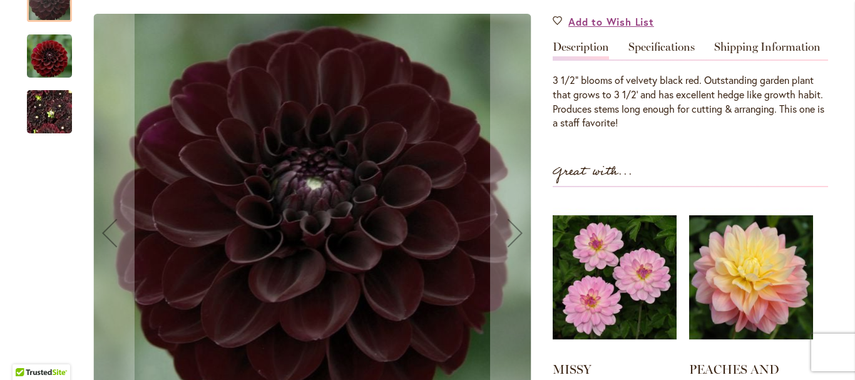
scroll to position [313, 0]
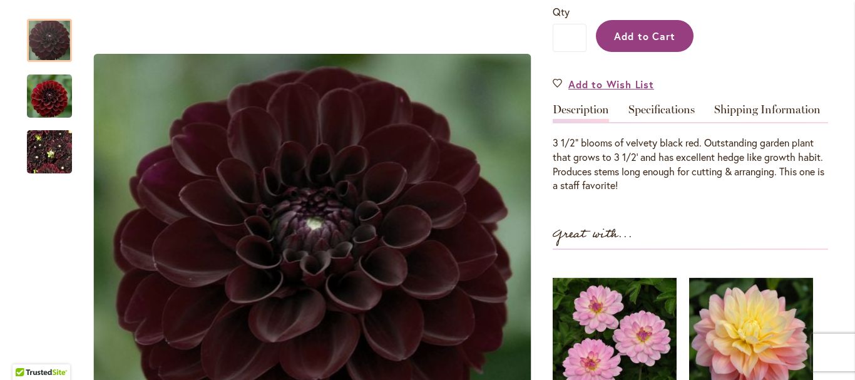
click at [644, 31] on span "Add to Cart" at bounding box center [645, 35] width 62 height 13
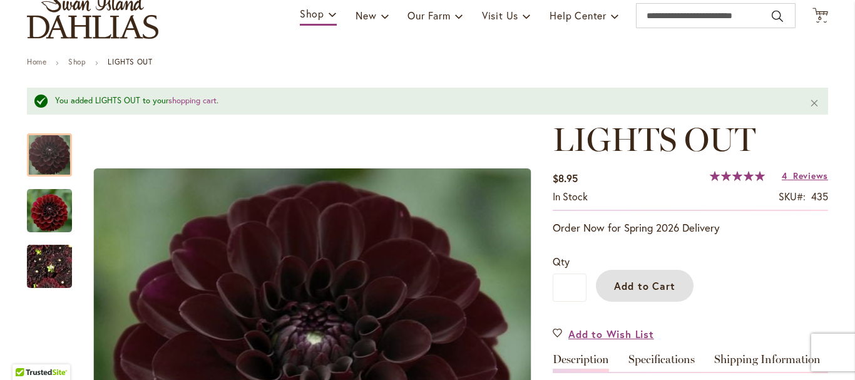
scroll to position [221, 0]
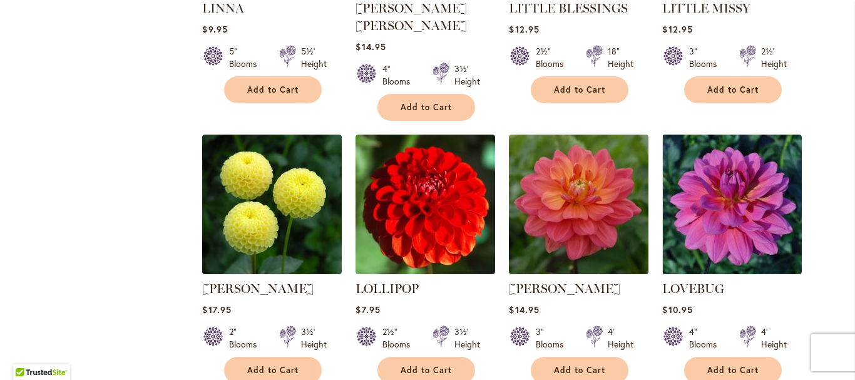
scroll to position [1064, 0]
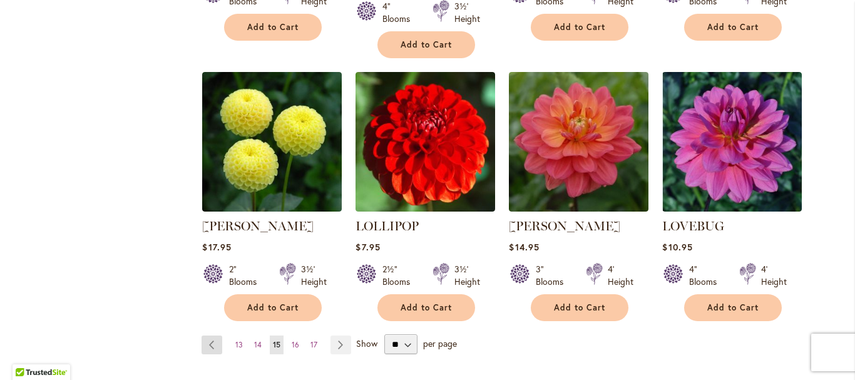
click at [210, 335] on link "Page Previous" at bounding box center [212, 344] width 21 height 19
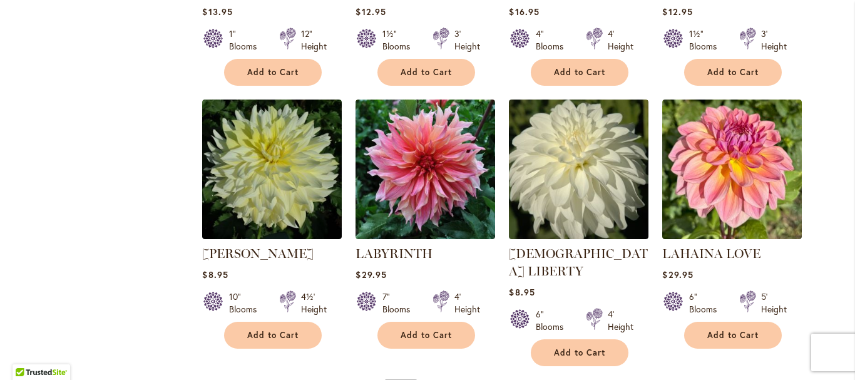
scroll to position [1189, 0]
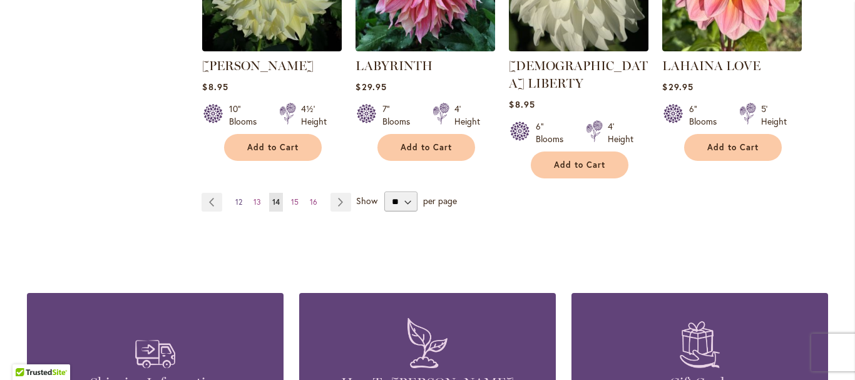
click at [237, 197] on span "12" at bounding box center [238, 201] width 7 height 9
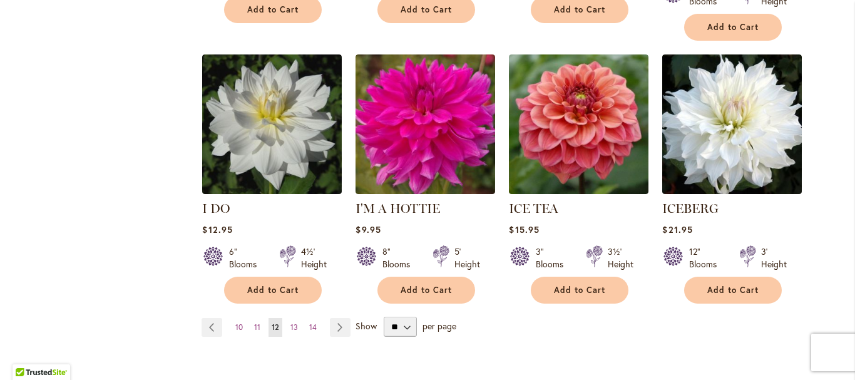
scroll to position [1127, 0]
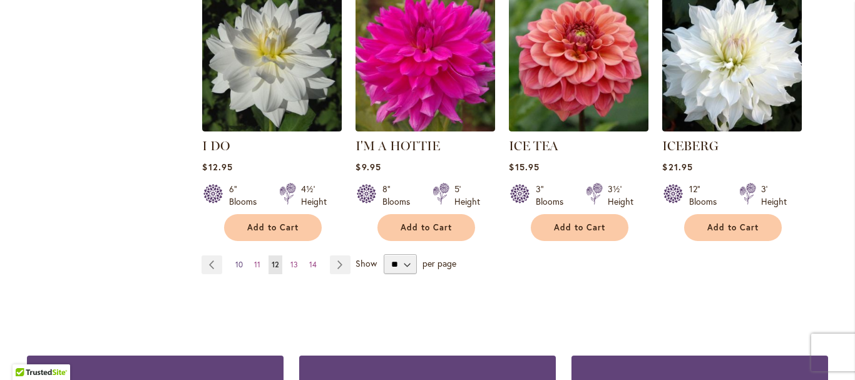
click at [235, 260] on span "10" at bounding box center [239, 264] width 8 height 9
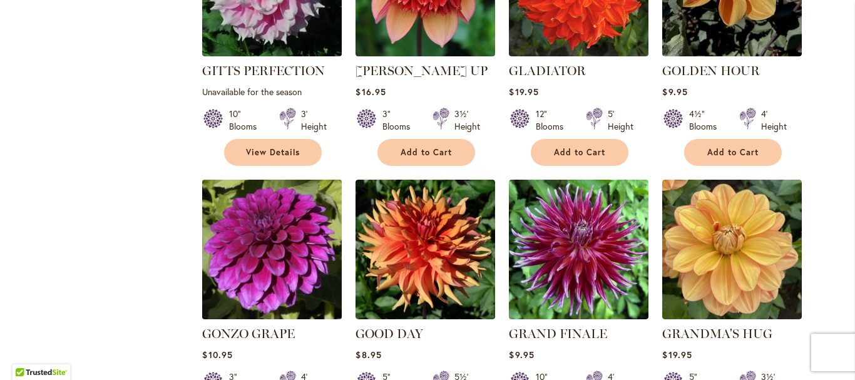
scroll to position [1127, 0]
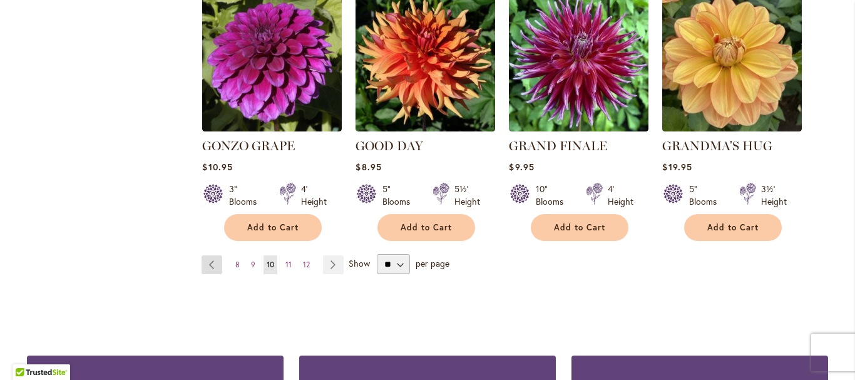
click at [206, 255] on link "Page Previous" at bounding box center [212, 264] width 21 height 19
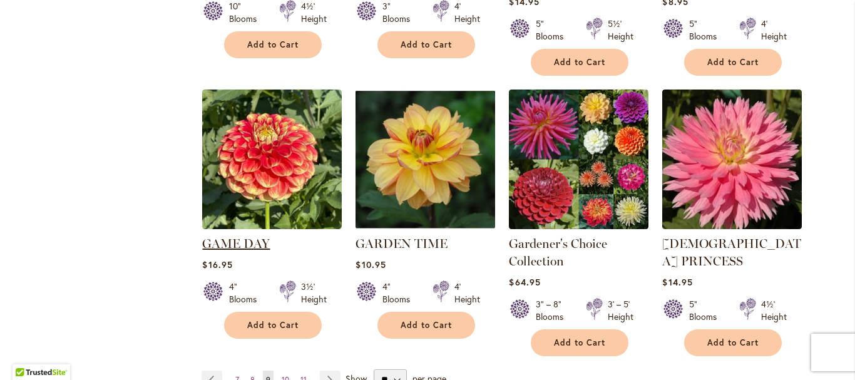
scroll to position [1127, 0]
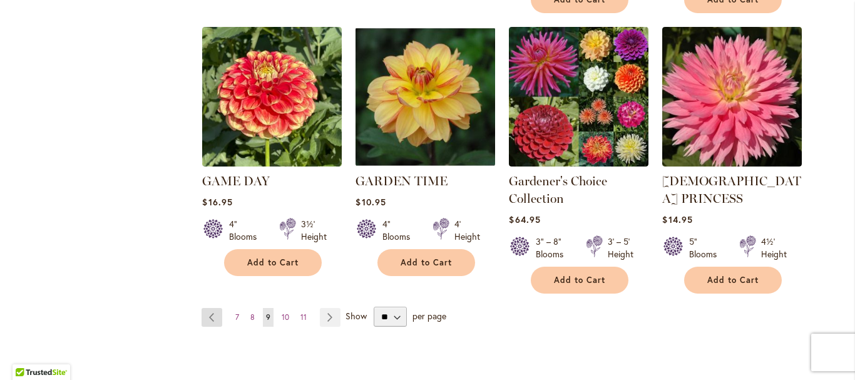
click at [210, 308] on link "Page Previous" at bounding box center [212, 317] width 21 height 19
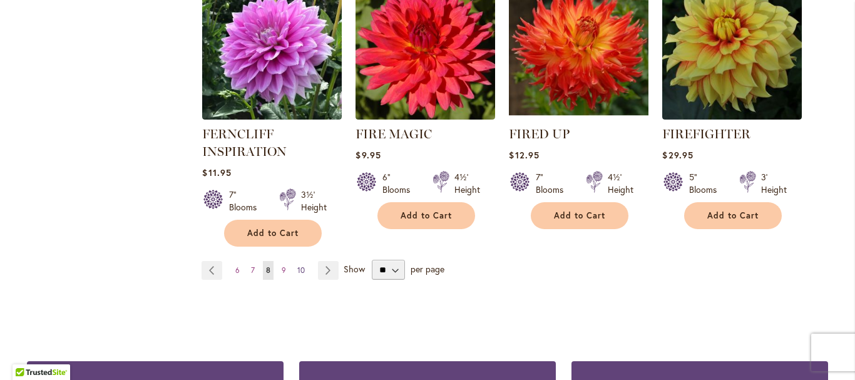
scroll to position [1214, 0]
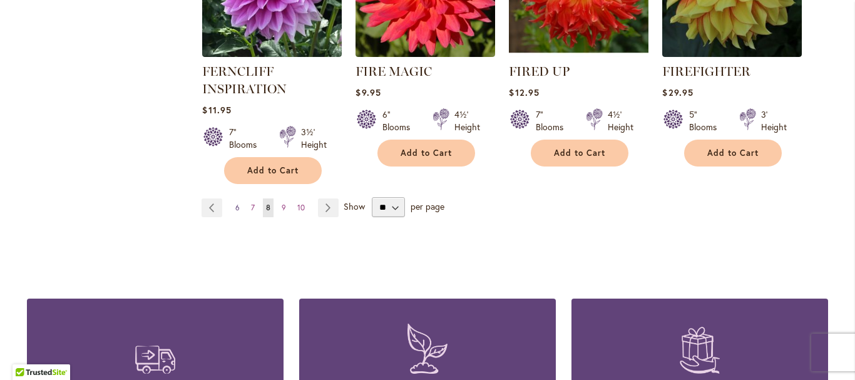
click at [235, 205] on span "6" at bounding box center [237, 207] width 4 height 9
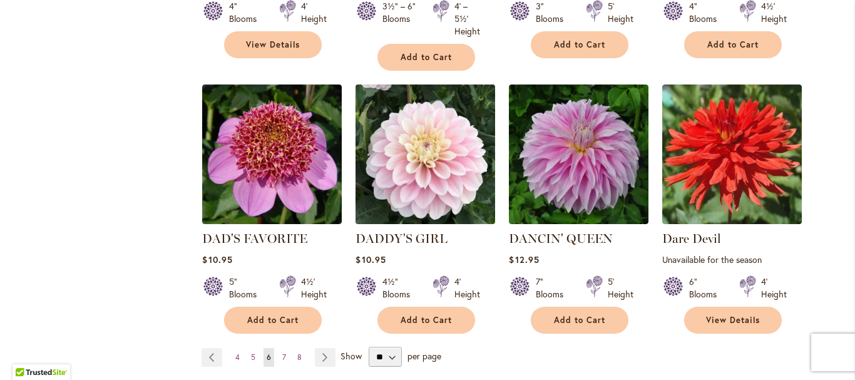
scroll to position [1127, 0]
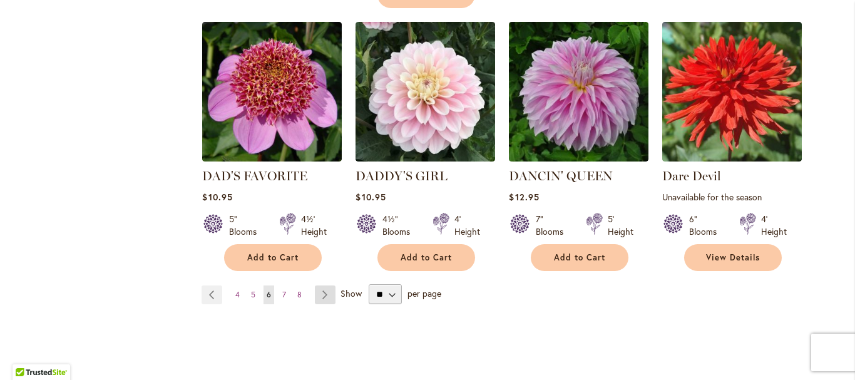
click at [317, 285] on link "Page Next" at bounding box center [325, 294] width 21 height 19
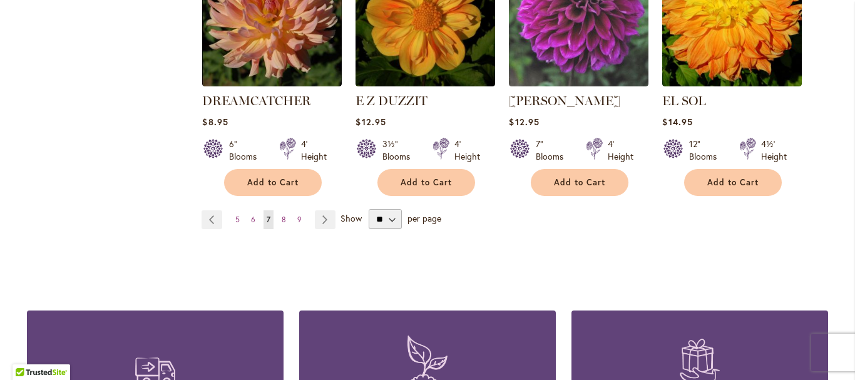
scroll to position [1252, 0]
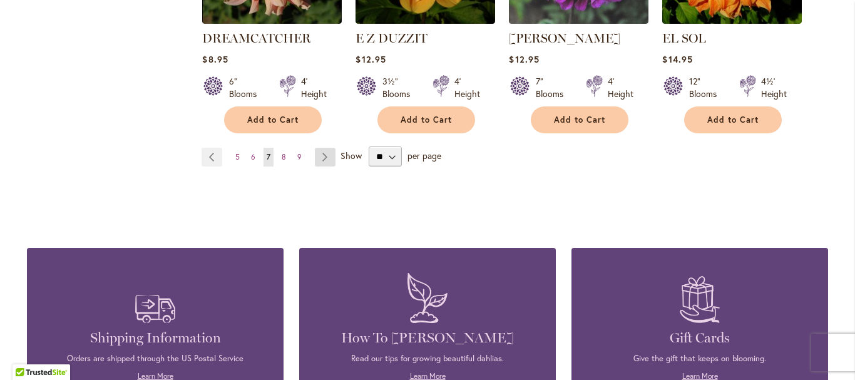
click at [322, 148] on link "Page Next" at bounding box center [325, 157] width 21 height 19
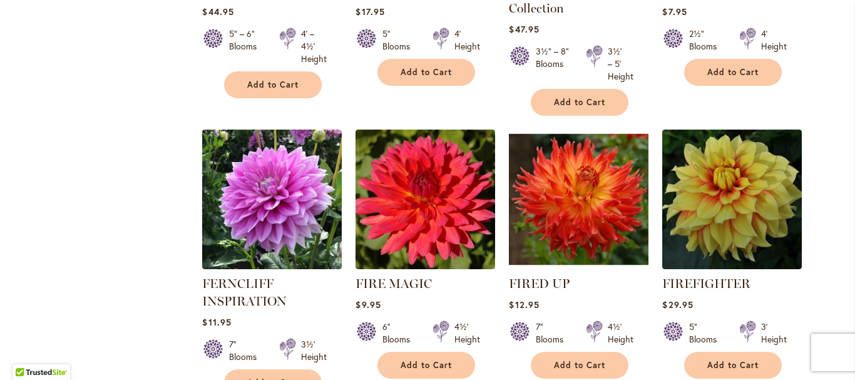
scroll to position [1127, 0]
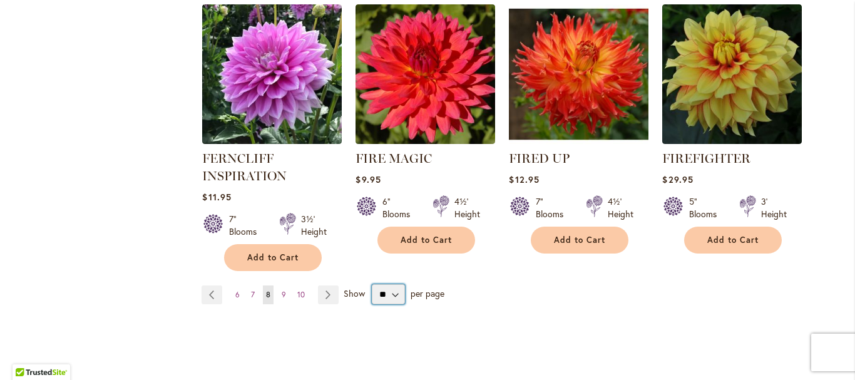
click at [391, 294] on select "** ** ** **" at bounding box center [388, 294] width 33 height 20
select select "**"
click at [372, 284] on select "** ** ** **" at bounding box center [388, 294] width 33 height 20
click at [322, 294] on link "Page Next" at bounding box center [328, 294] width 21 height 19
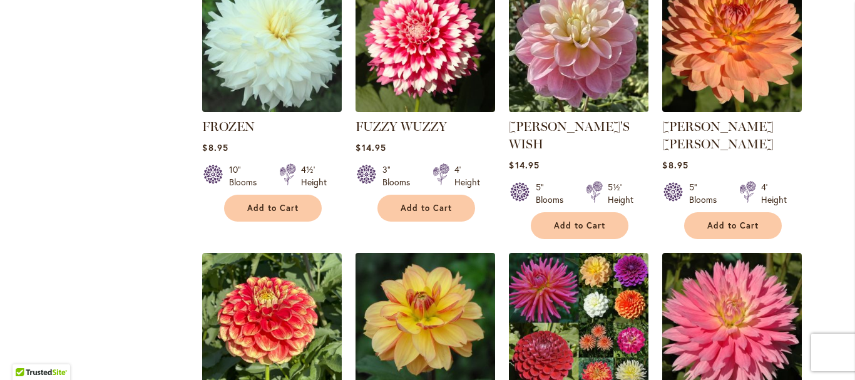
scroll to position [1088, 0]
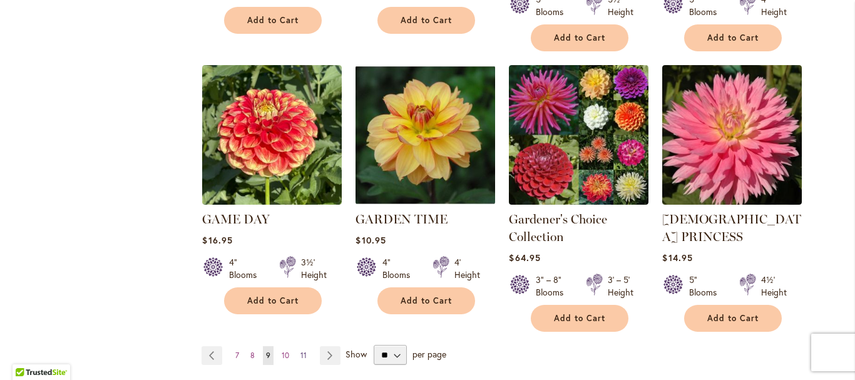
click at [300, 351] on span "11" at bounding box center [303, 355] width 6 height 9
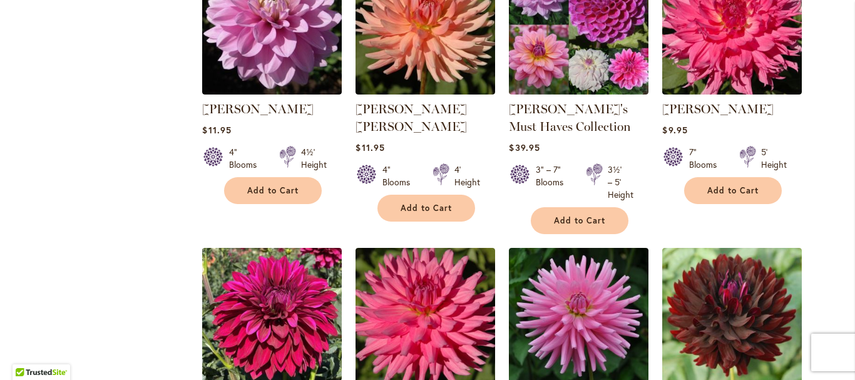
scroll to position [1151, 0]
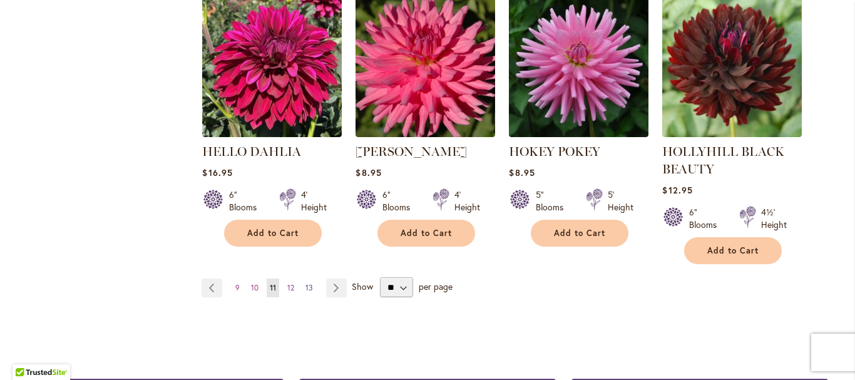
click at [305, 287] on span "13" at bounding box center [309, 287] width 8 height 9
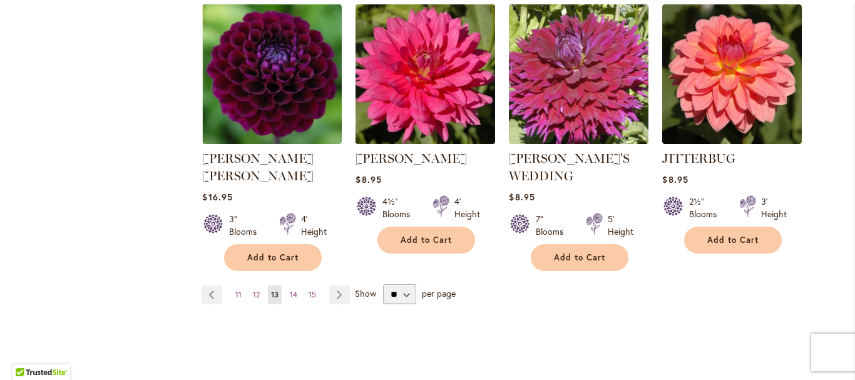
scroll to position [1189, 0]
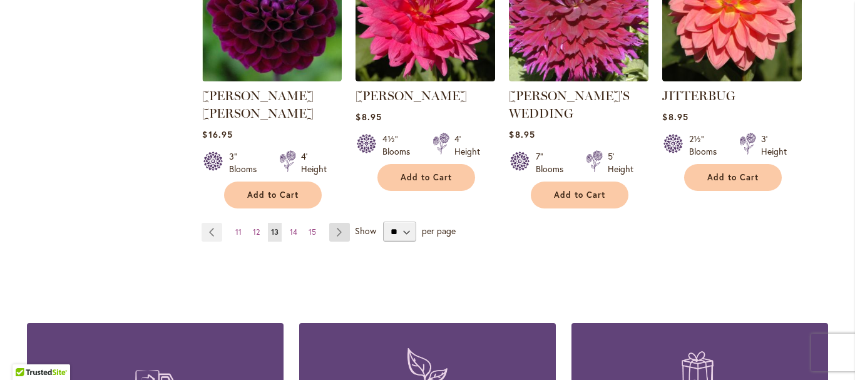
click at [333, 223] on link "Page Next" at bounding box center [339, 232] width 21 height 19
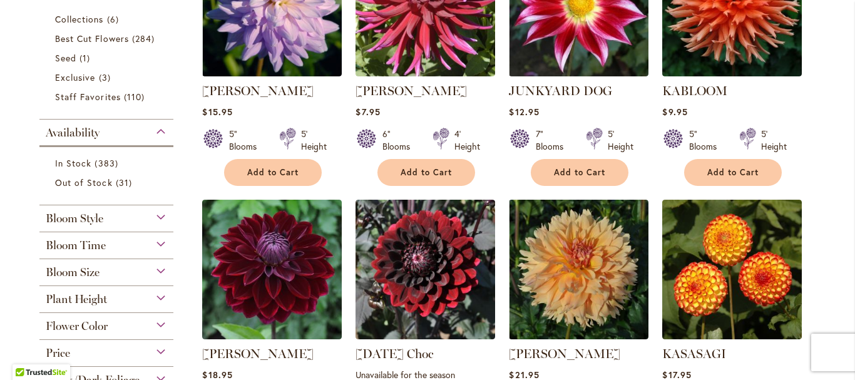
scroll to position [63, 0]
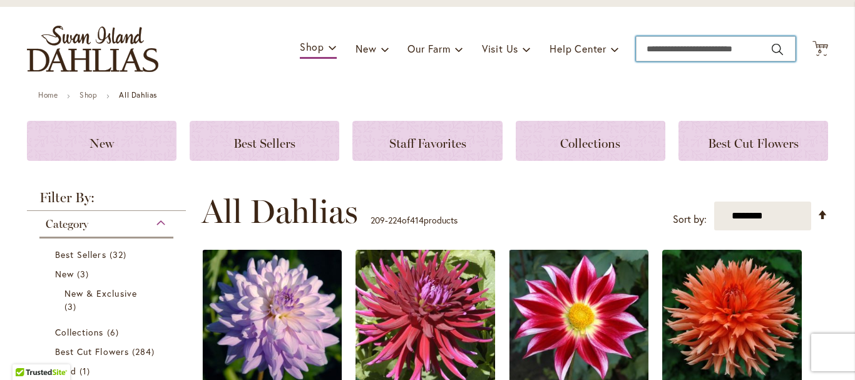
click at [653, 49] on input "Search" at bounding box center [716, 48] width 160 height 25
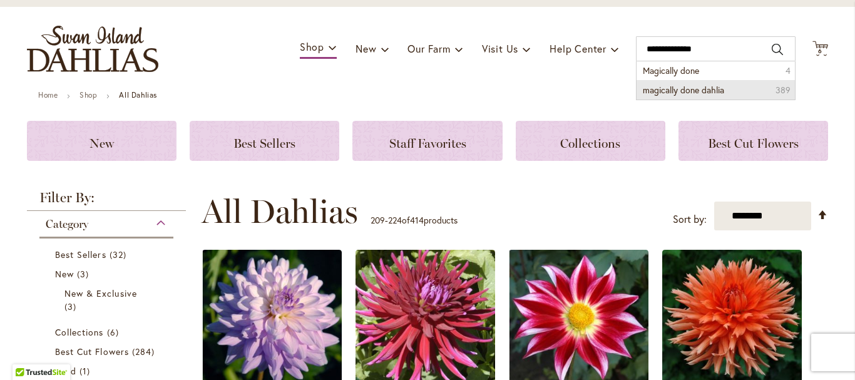
click at [703, 86] on span "magically done dahlia" at bounding box center [683, 90] width 81 height 12
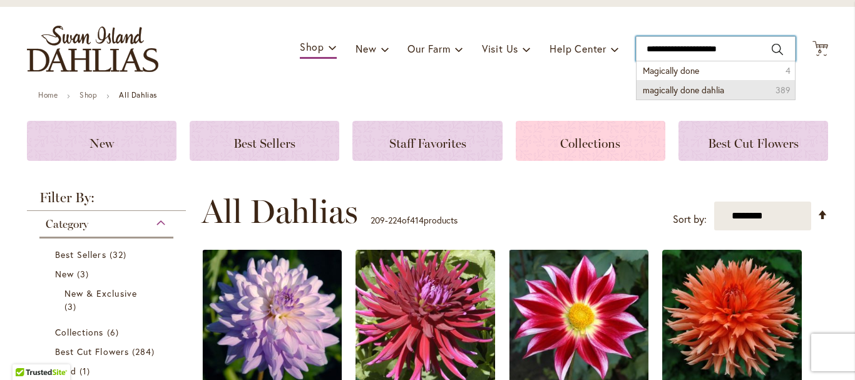
type input "**********"
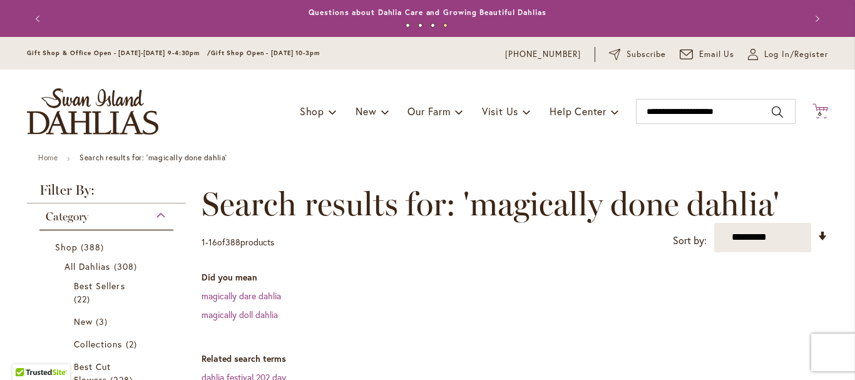
click at [817, 108] on icon "Cart .cls-1 { fill: #231f20; }" at bounding box center [820, 111] width 16 height 16
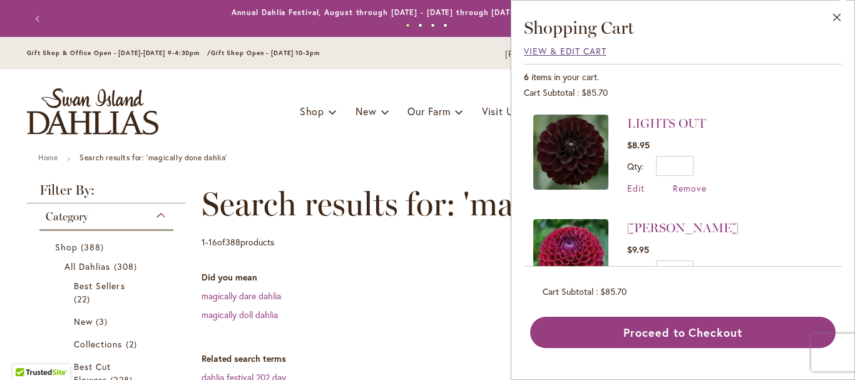
click at [575, 50] on span "View & Edit Cart" at bounding box center [565, 51] width 83 height 12
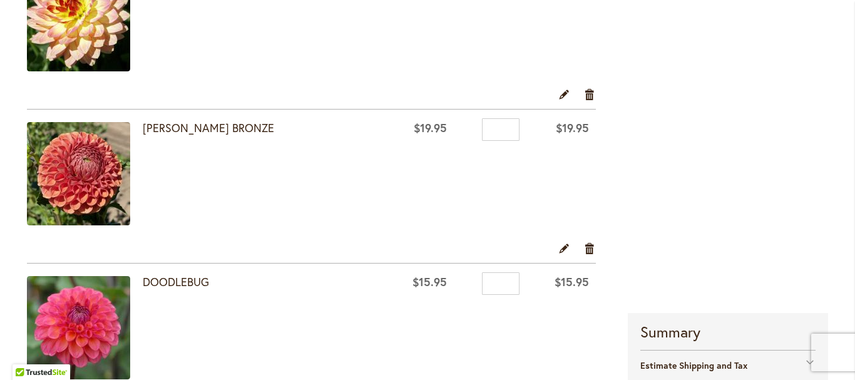
scroll to position [110, 0]
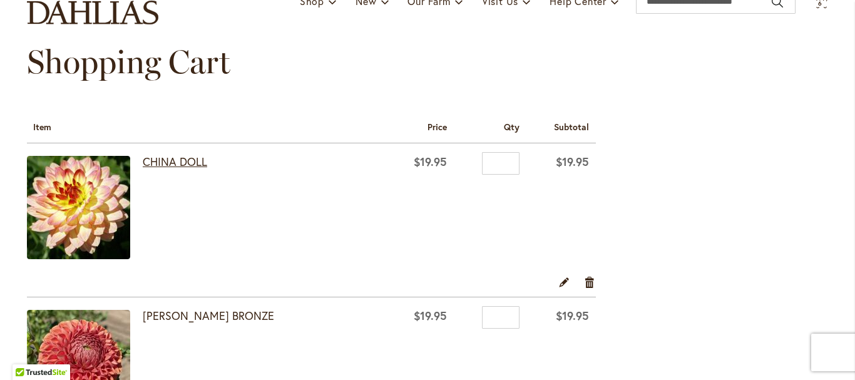
click at [166, 156] on link "CHINA DOLL" at bounding box center [175, 161] width 64 height 15
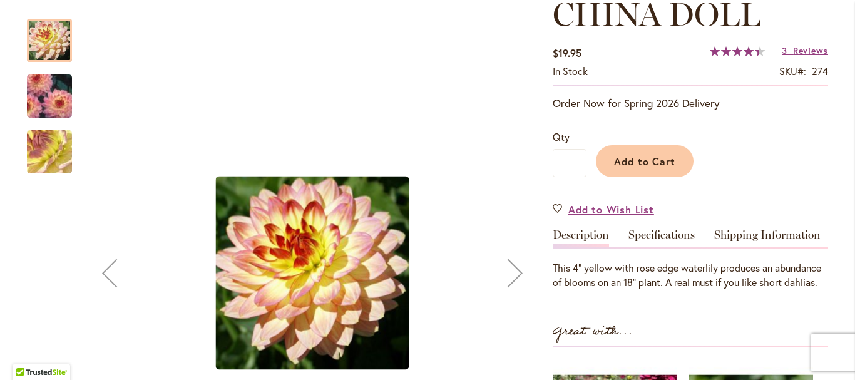
scroll to position [313, 0]
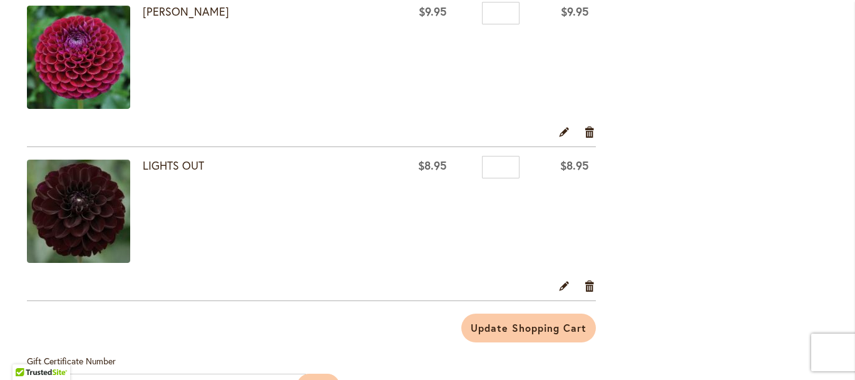
scroll to position [751, 0]
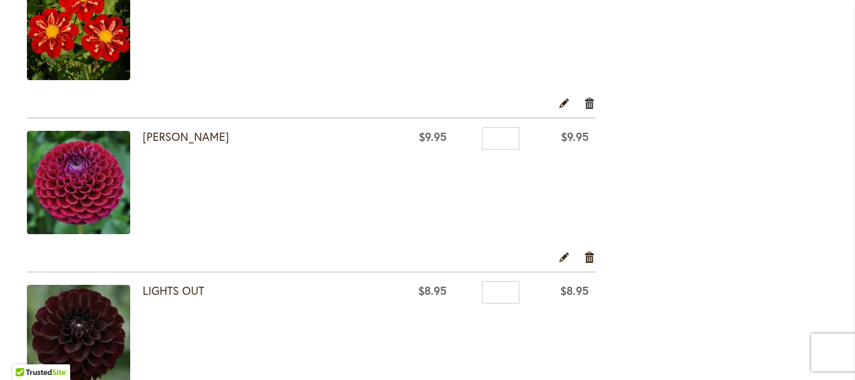
click at [585, 103] on link "Remove item" at bounding box center [590, 103] width 12 height 14
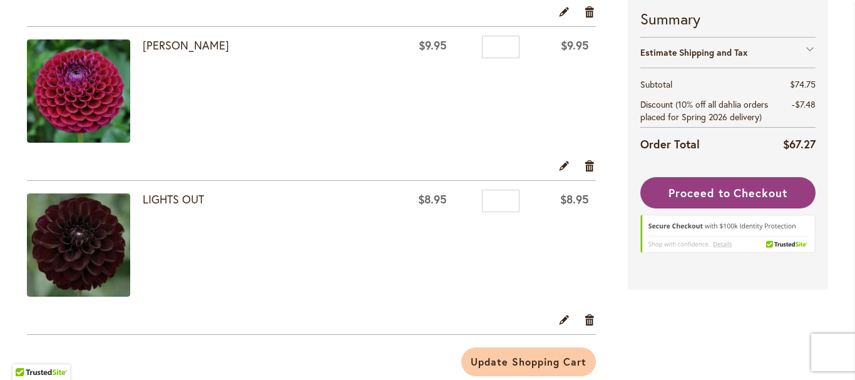
scroll to position [814, 0]
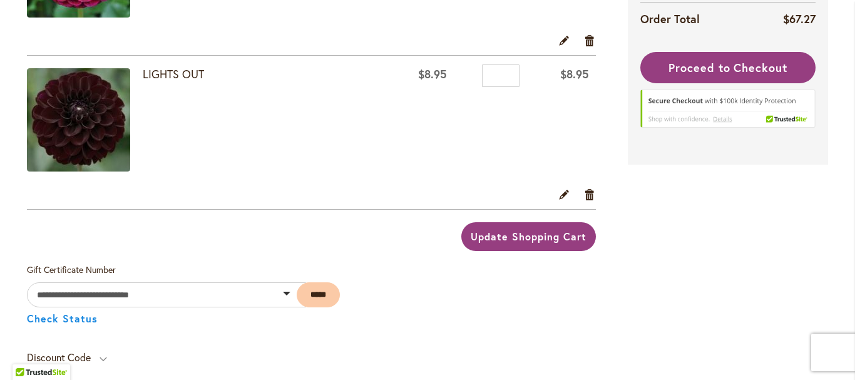
click at [528, 239] on span "Update Shopping Cart" at bounding box center [528, 236] width 115 height 13
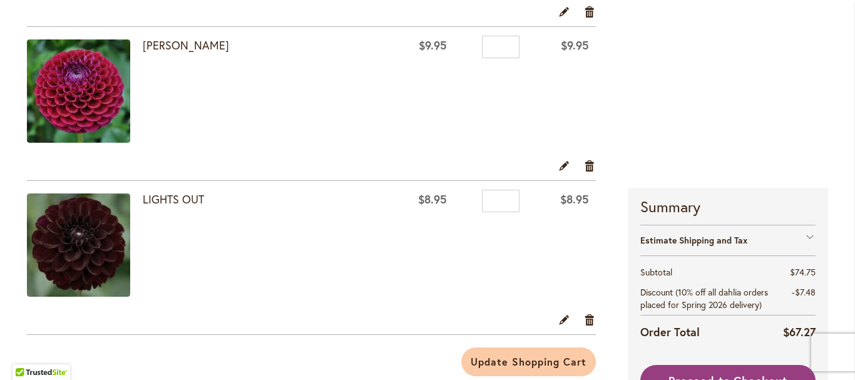
scroll to position [501, 0]
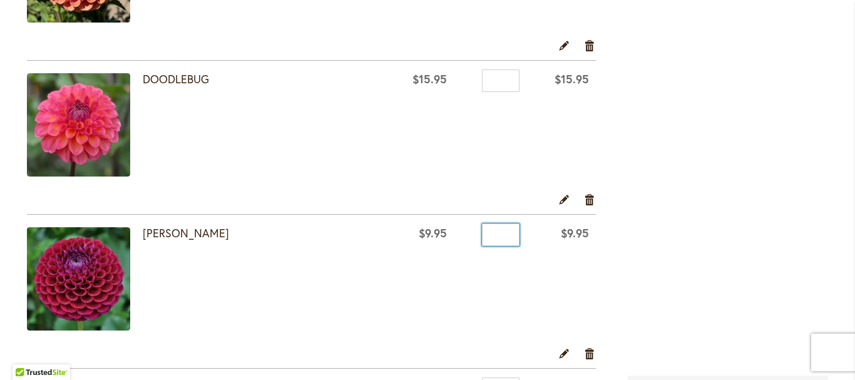
click at [493, 233] on input "*" at bounding box center [501, 234] width 38 height 23
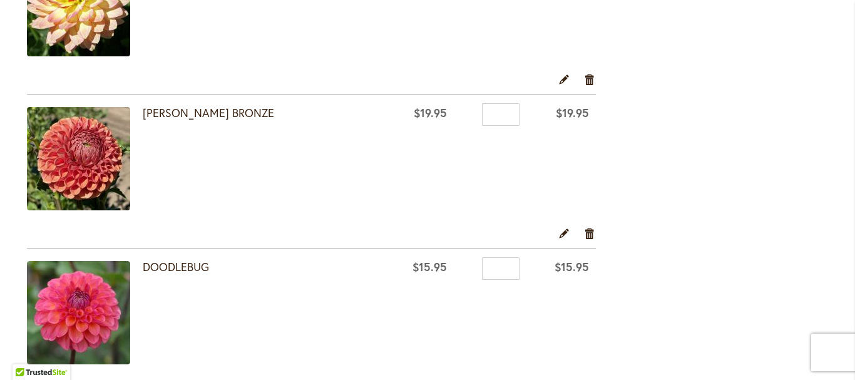
scroll to position [376, 0]
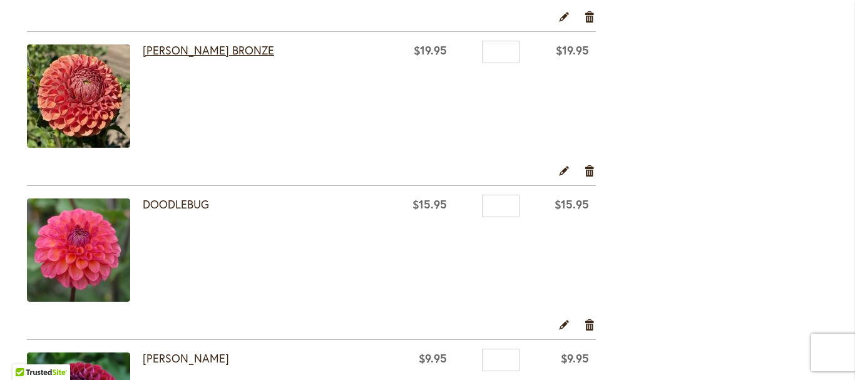
click at [195, 46] on link "[PERSON_NAME] BRONZE" at bounding box center [208, 50] width 131 height 15
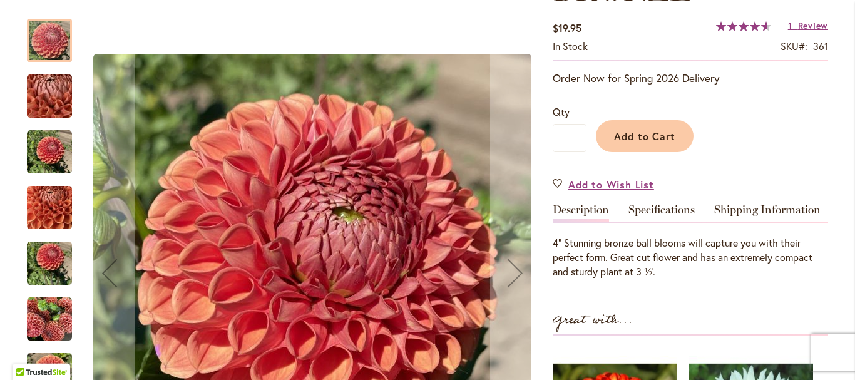
scroll to position [125, 0]
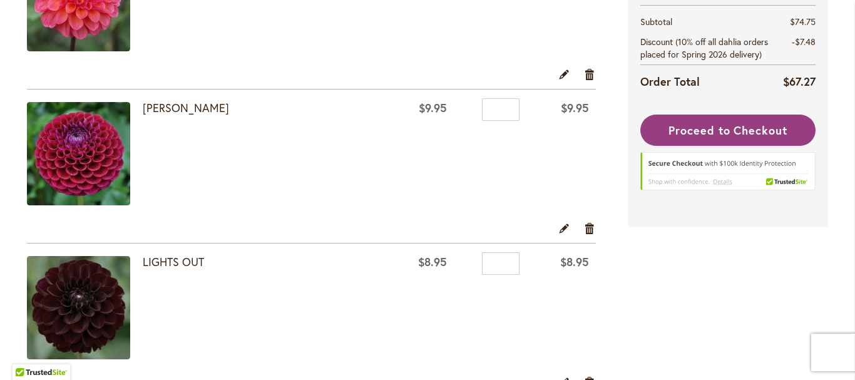
scroll to position [689, 0]
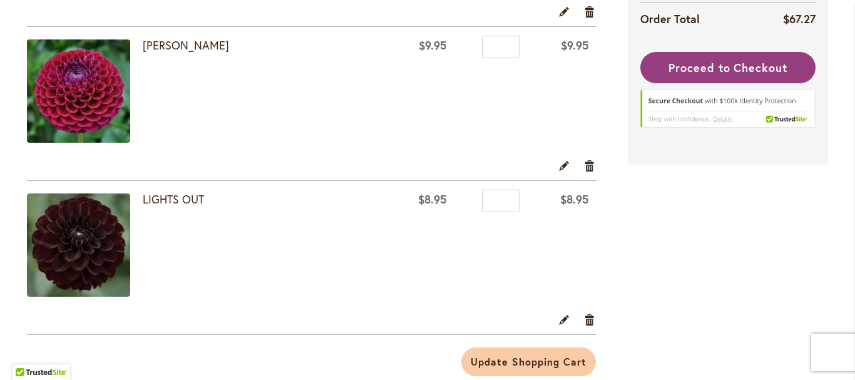
click at [585, 163] on link "Remove item" at bounding box center [590, 165] width 12 height 14
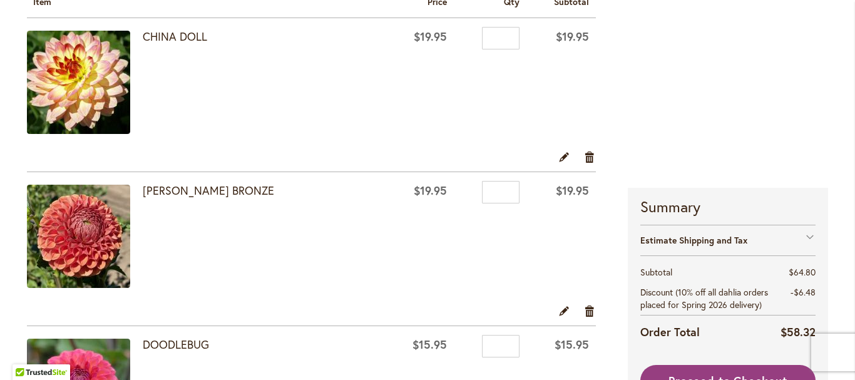
scroll to position [173, 0]
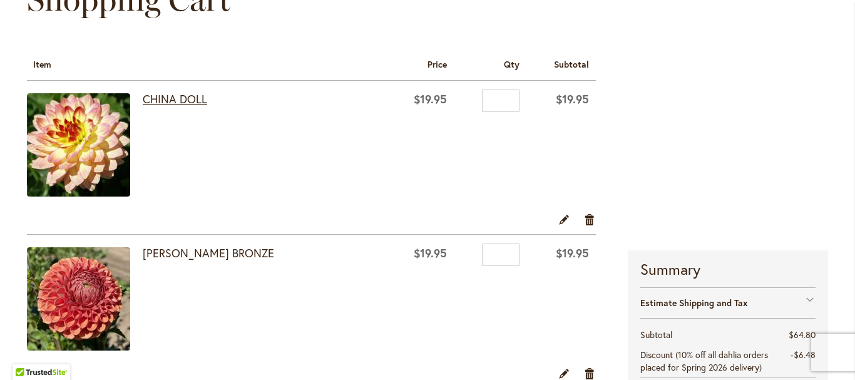
click at [174, 96] on link "CHINA DOLL" at bounding box center [175, 98] width 64 height 15
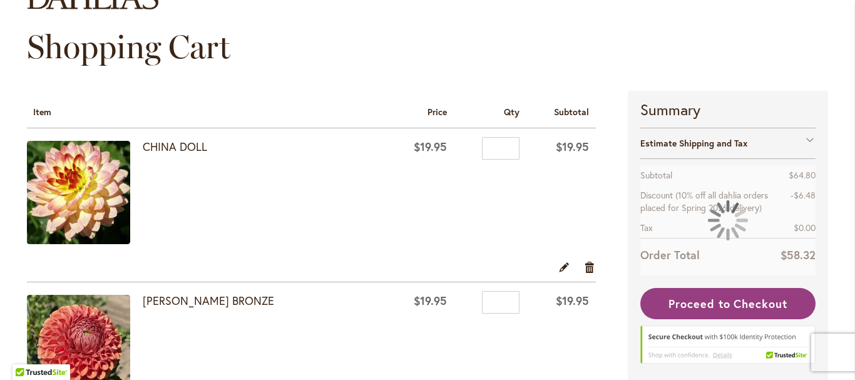
scroll to position [188, 0]
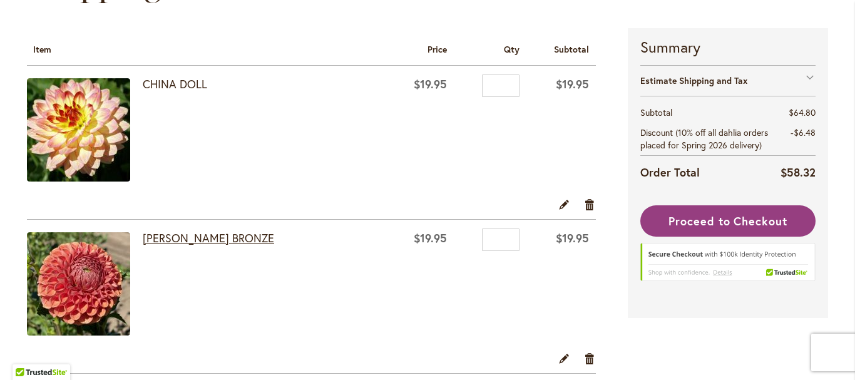
click at [178, 237] on link "[PERSON_NAME] BRONZE" at bounding box center [208, 237] width 131 height 15
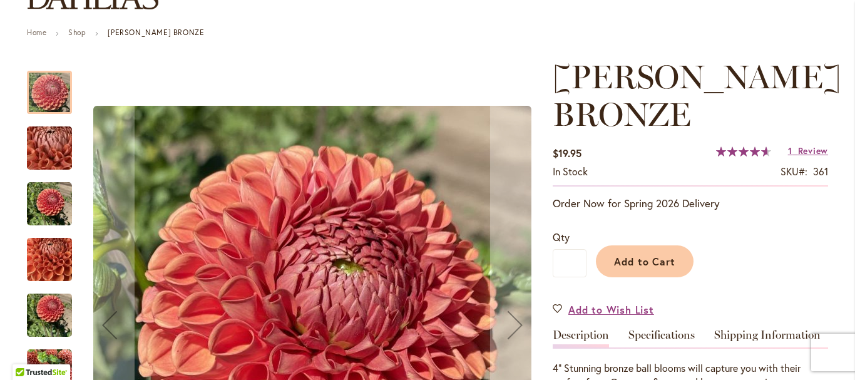
scroll to position [250, 0]
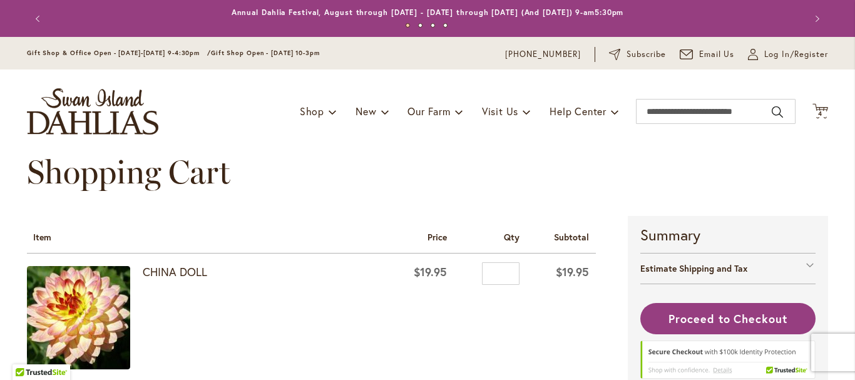
scroll to position [376, 0]
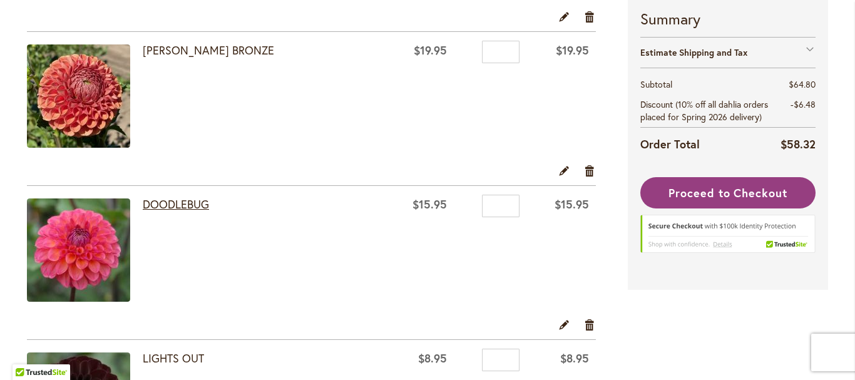
click at [171, 199] on link "DOODLEBUG" at bounding box center [176, 204] width 66 height 15
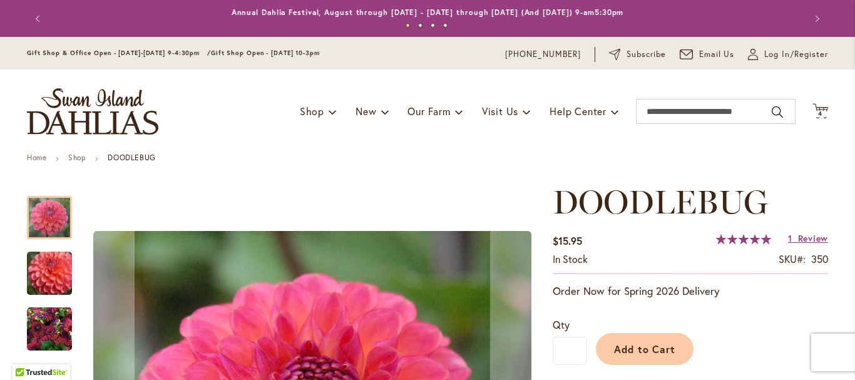
scroll to position [188, 0]
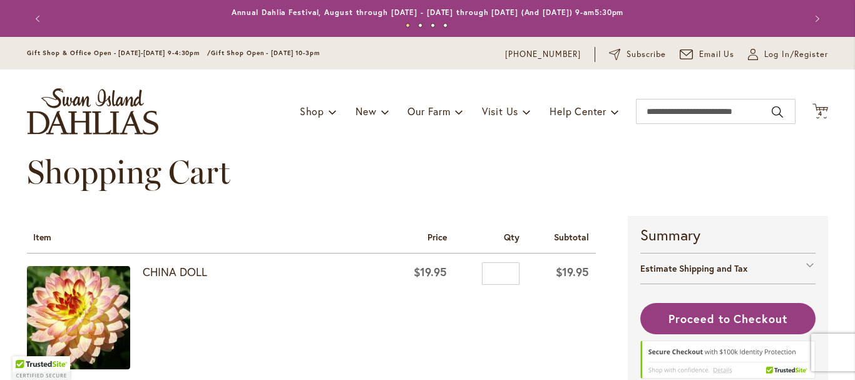
scroll to position [313, 0]
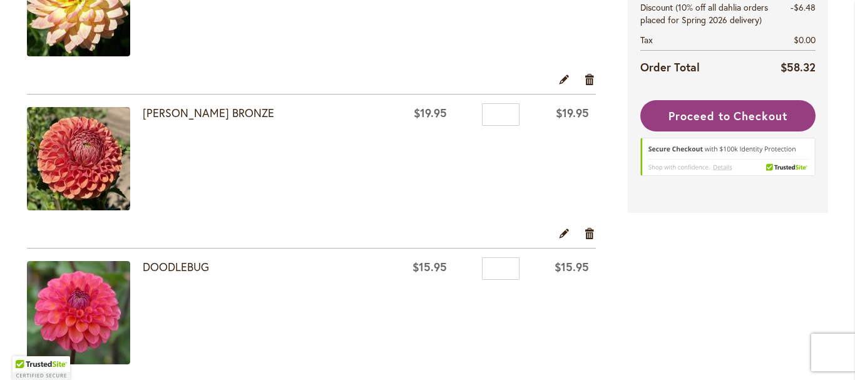
click at [170, 265] on td "DOODLEBUG" at bounding box center [206, 313] width 358 height 131
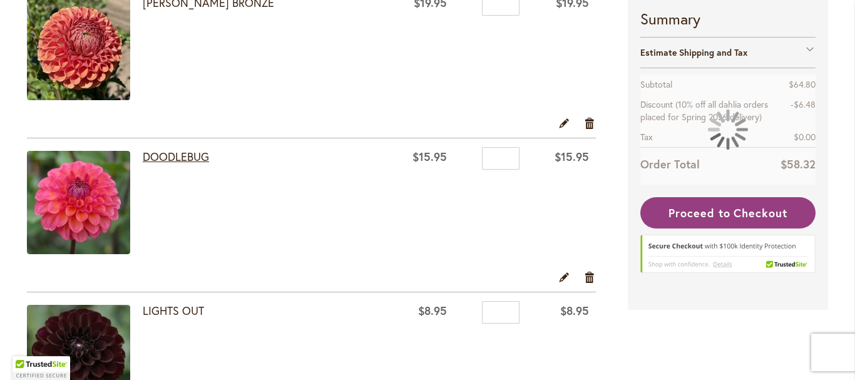
click at [177, 155] on link "DOODLEBUG" at bounding box center [176, 156] width 66 height 15
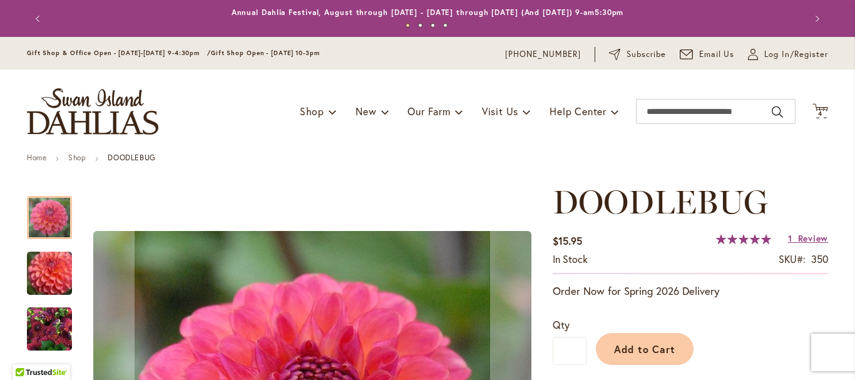
scroll to position [250, 0]
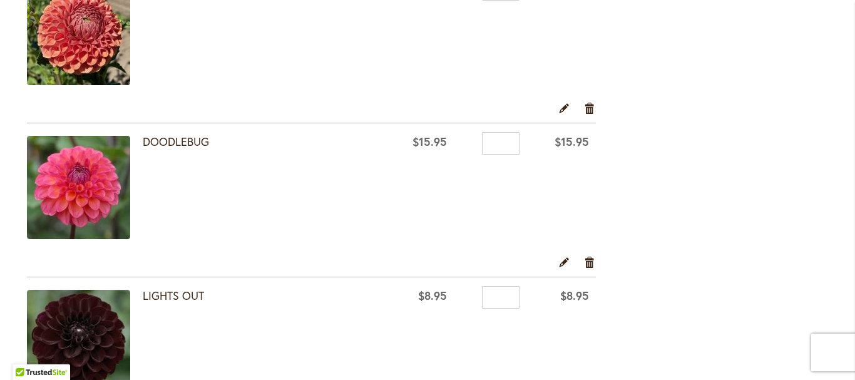
scroll to position [563, 0]
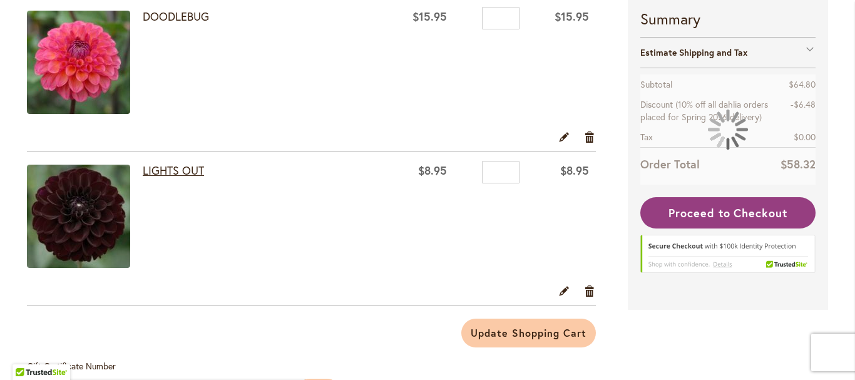
click at [161, 166] on link "LIGHTS OUT" at bounding box center [173, 170] width 61 height 15
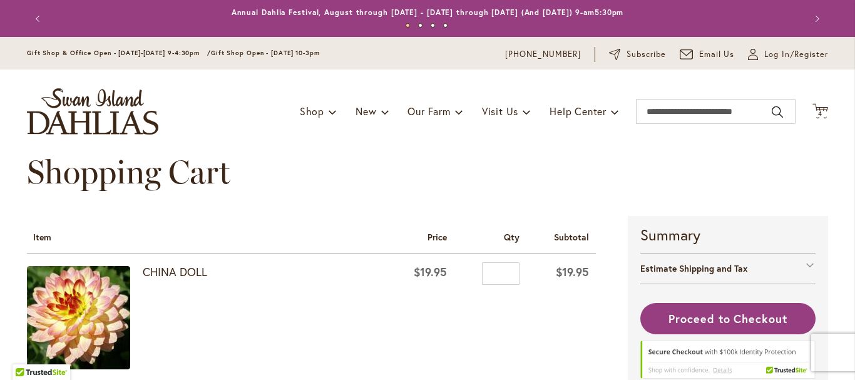
scroll to position [63, 0]
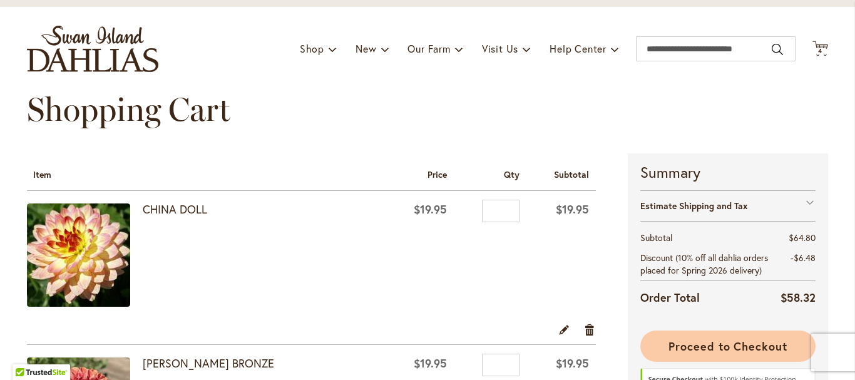
click at [715, 345] on span "Proceed to Checkout" at bounding box center [727, 346] width 119 height 15
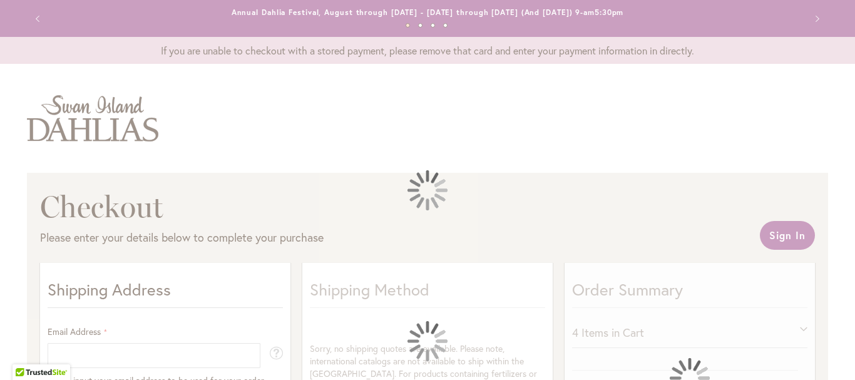
select select "**"
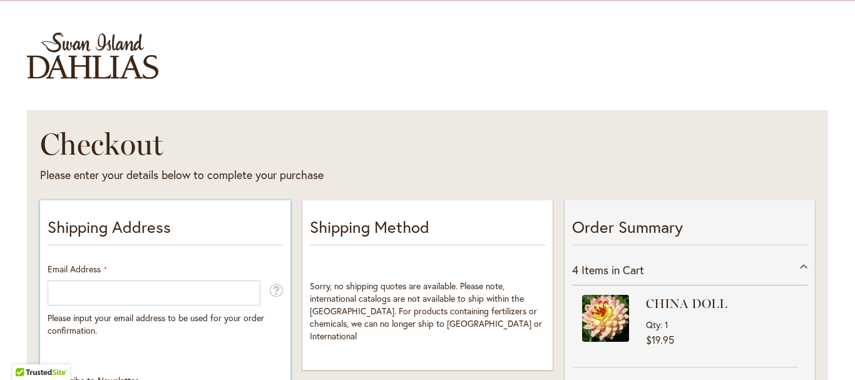
scroll to position [125, 0]
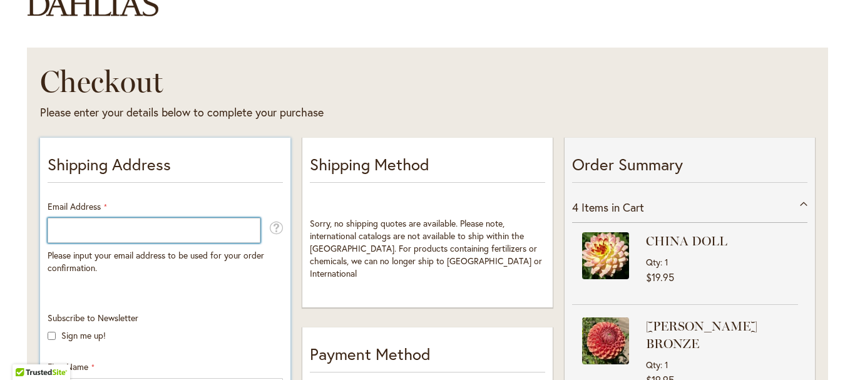
click at [49, 230] on input "Email Address" at bounding box center [154, 230] width 213 height 25
type input "**********"
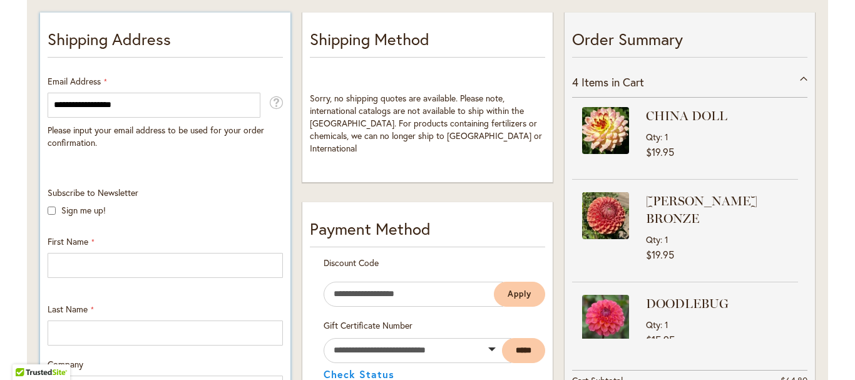
scroll to position [313, 0]
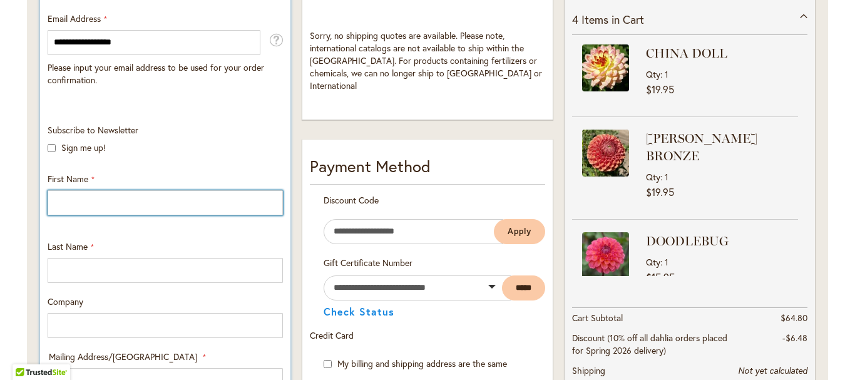
click at [56, 198] on input "First Name" at bounding box center [165, 202] width 235 height 25
type input "********"
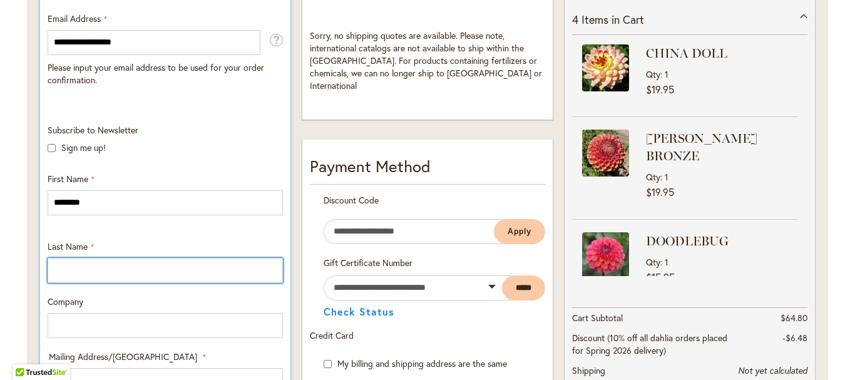
type input "********"
type input "**********"
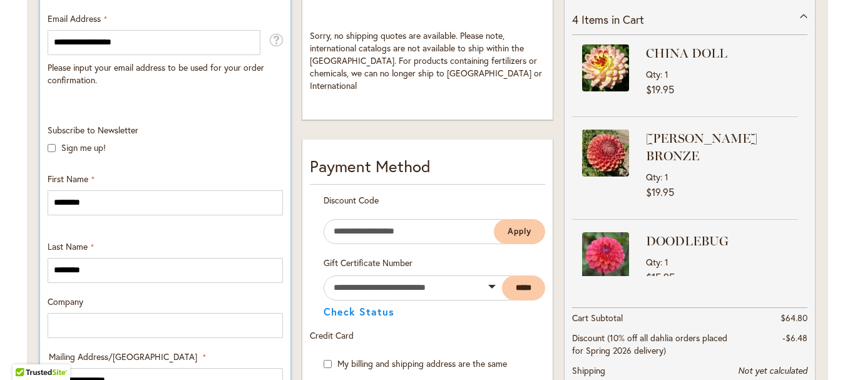
type input "******"
select select "**"
type input "********"
type input "**********"
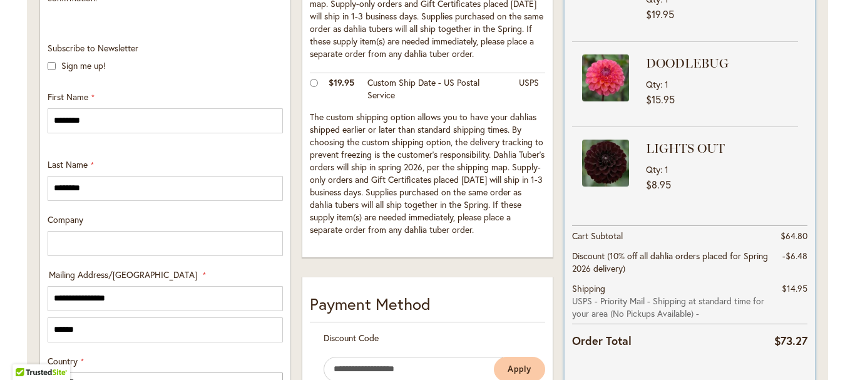
scroll to position [520, 0]
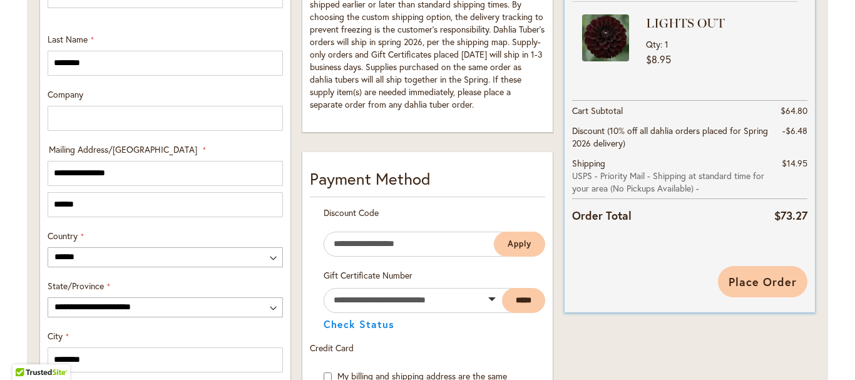
click at [757, 281] on span "Place Order" at bounding box center [763, 281] width 68 height 15
